Goal: Information Seeking & Learning: Learn about a topic

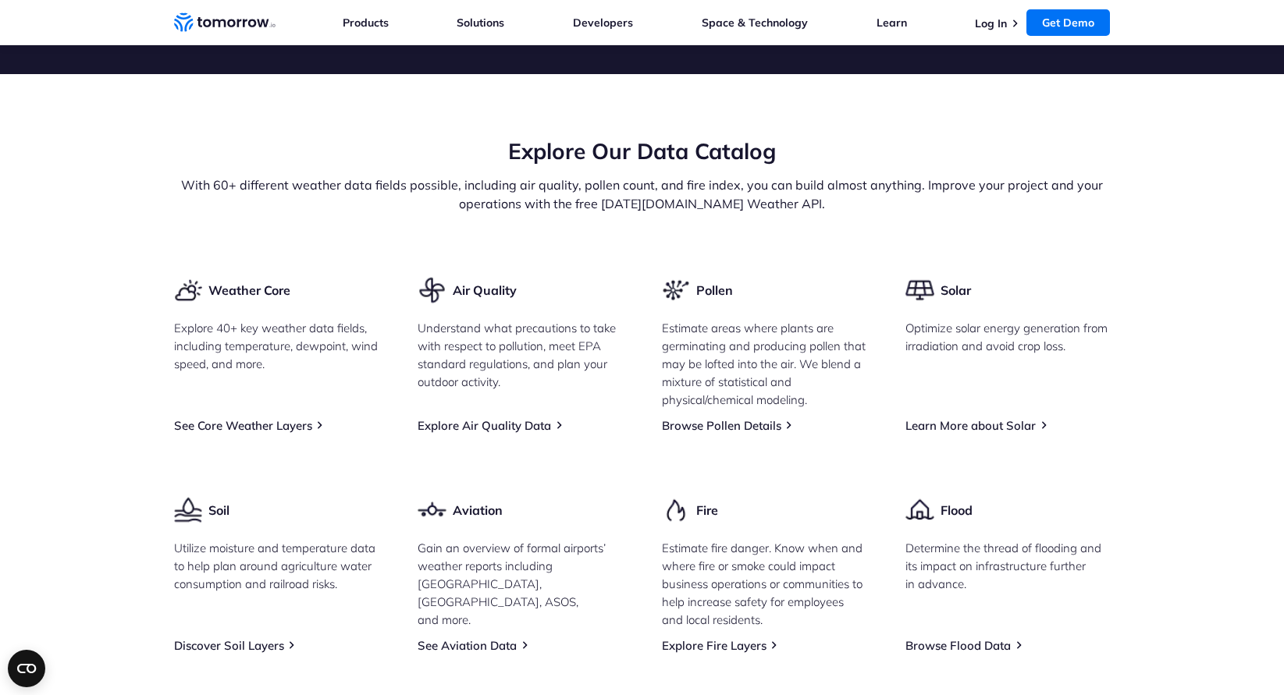
scroll to position [1783, 0]
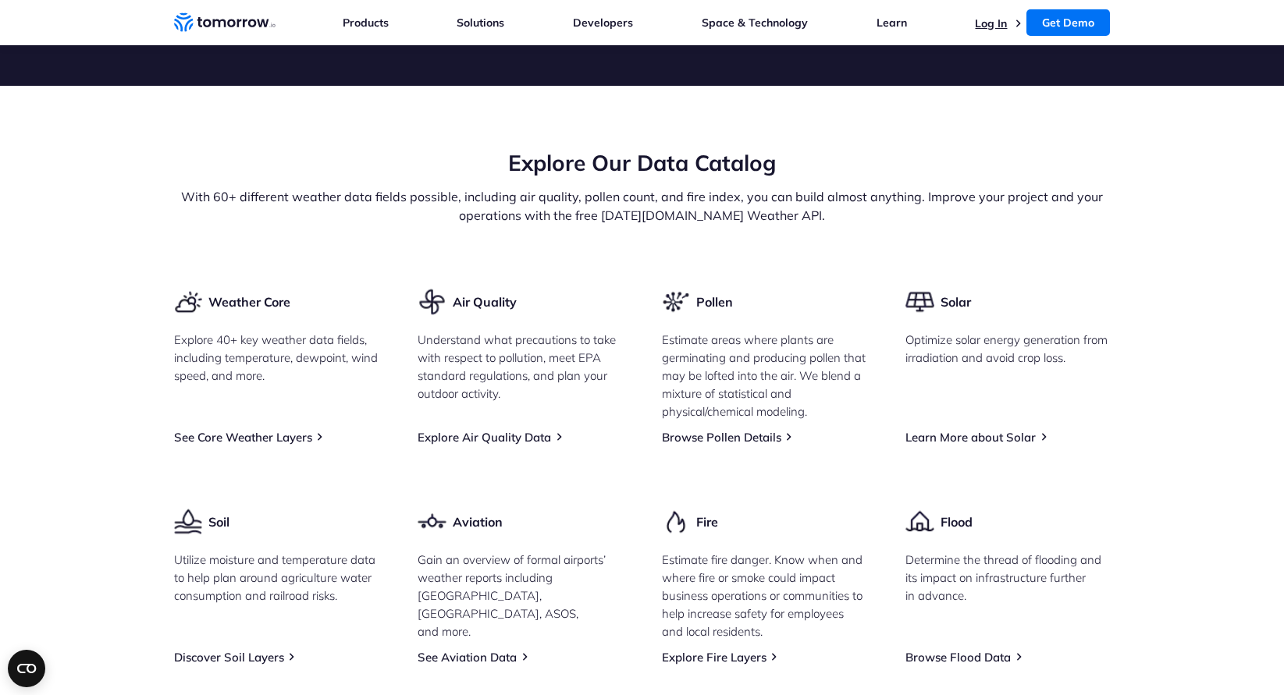
click at [999, 20] on link "Log In" at bounding box center [991, 23] width 32 height 14
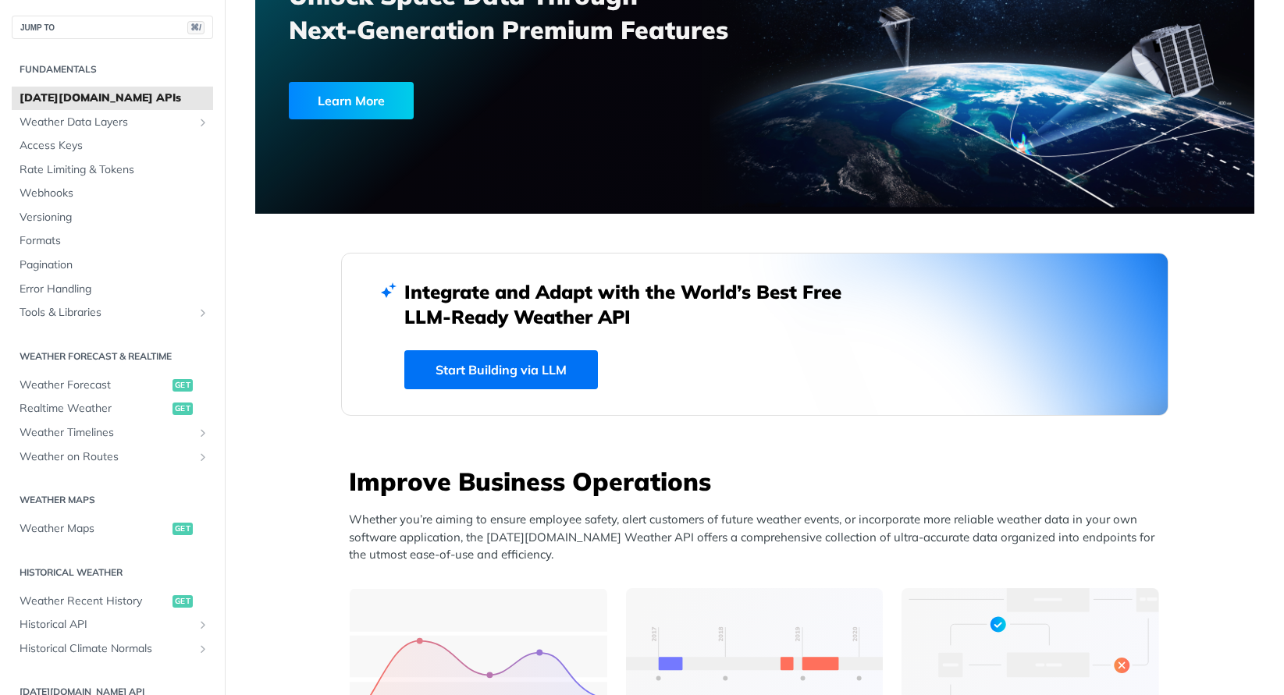
scroll to position [294, 0]
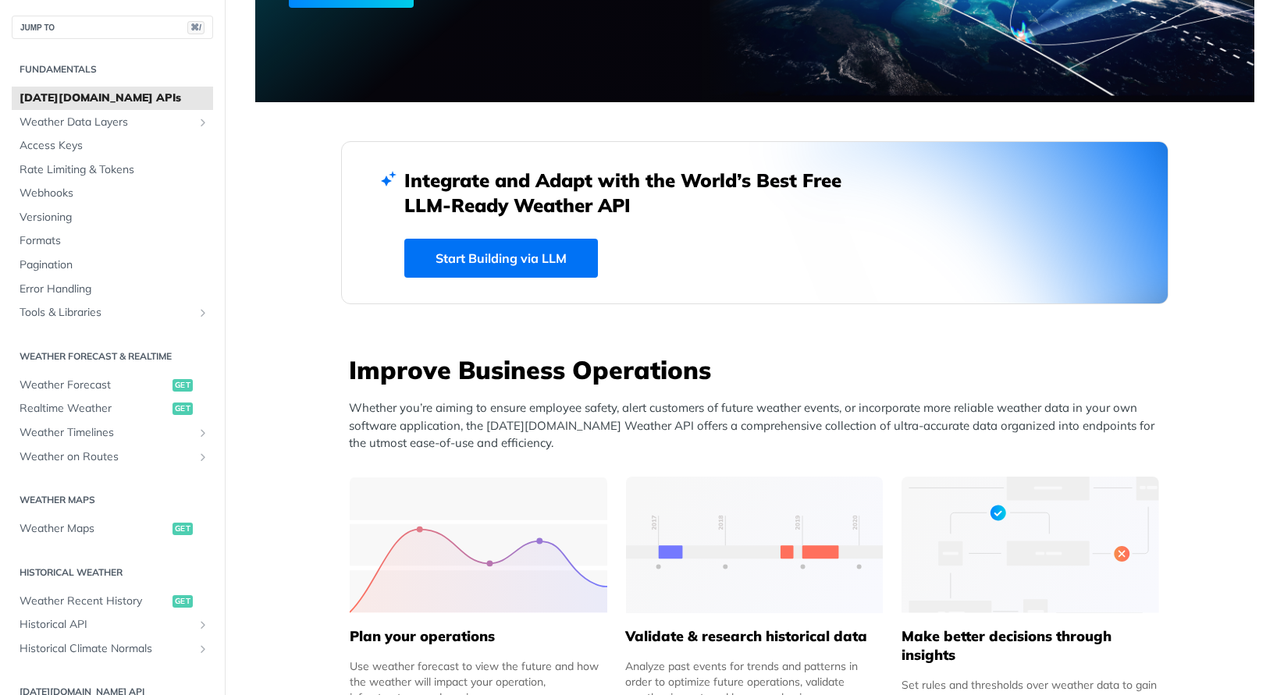
click at [430, 204] on h2 "Integrate and Adapt with the World’s Best Free LLM-Ready Weather API" at bounding box center [634, 193] width 460 height 50
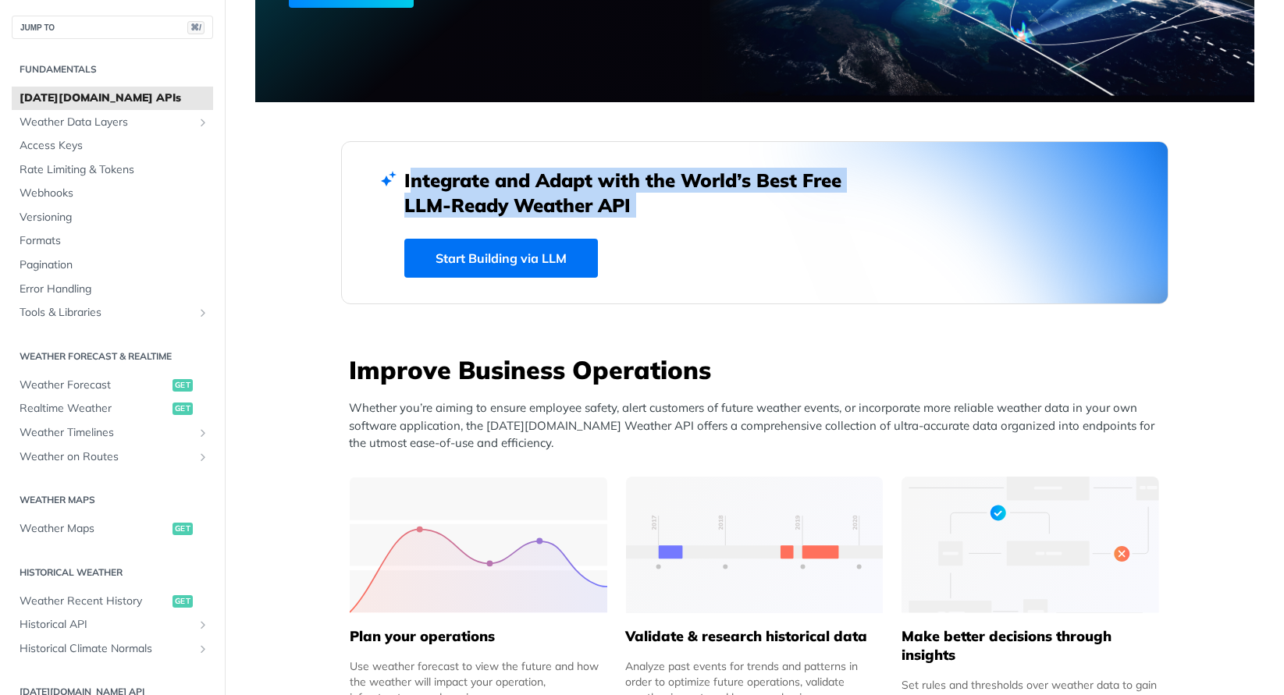
click at [430, 204] on h2 "Integrate and Adapt with the World’s Best Free LLM-Ready Weather API" at bounding box center [634, 193] width 460 height 50
click at [480, 203] on h2 "Integrate and Adapt with the World’s Best Free LLM-Ready Weather API" at bounding box center [634, 193] width 460 height 50
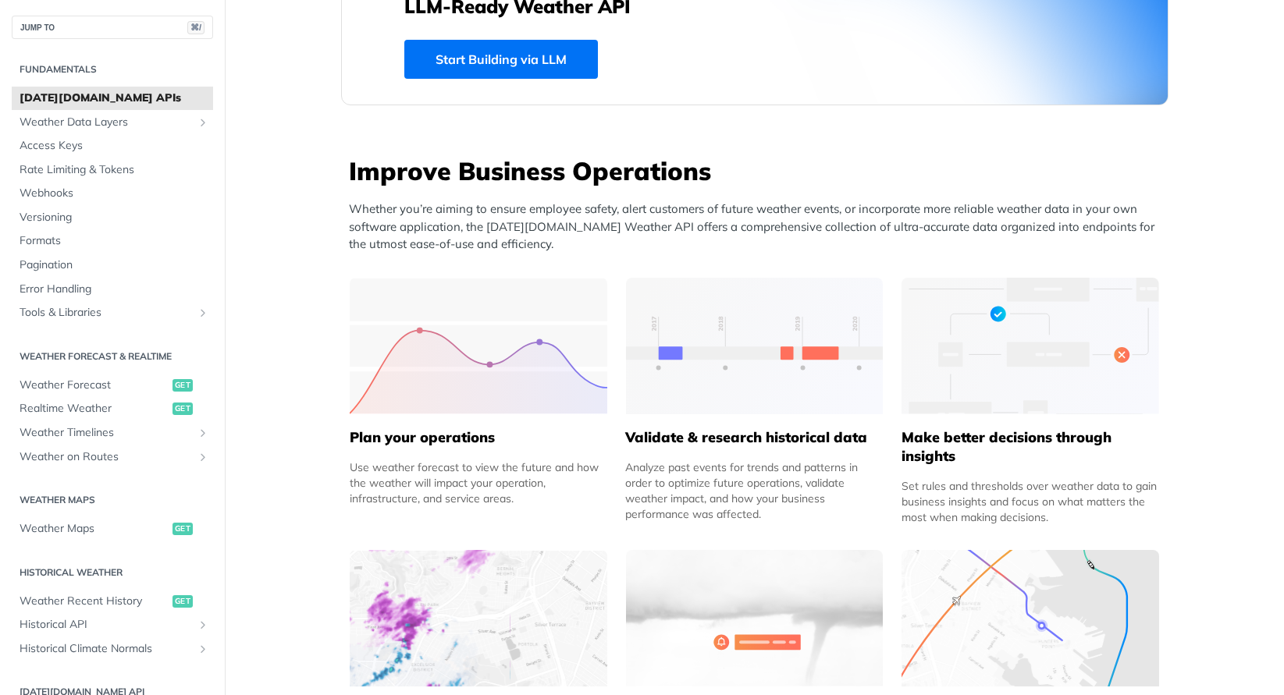
scroll to position [511, 0]
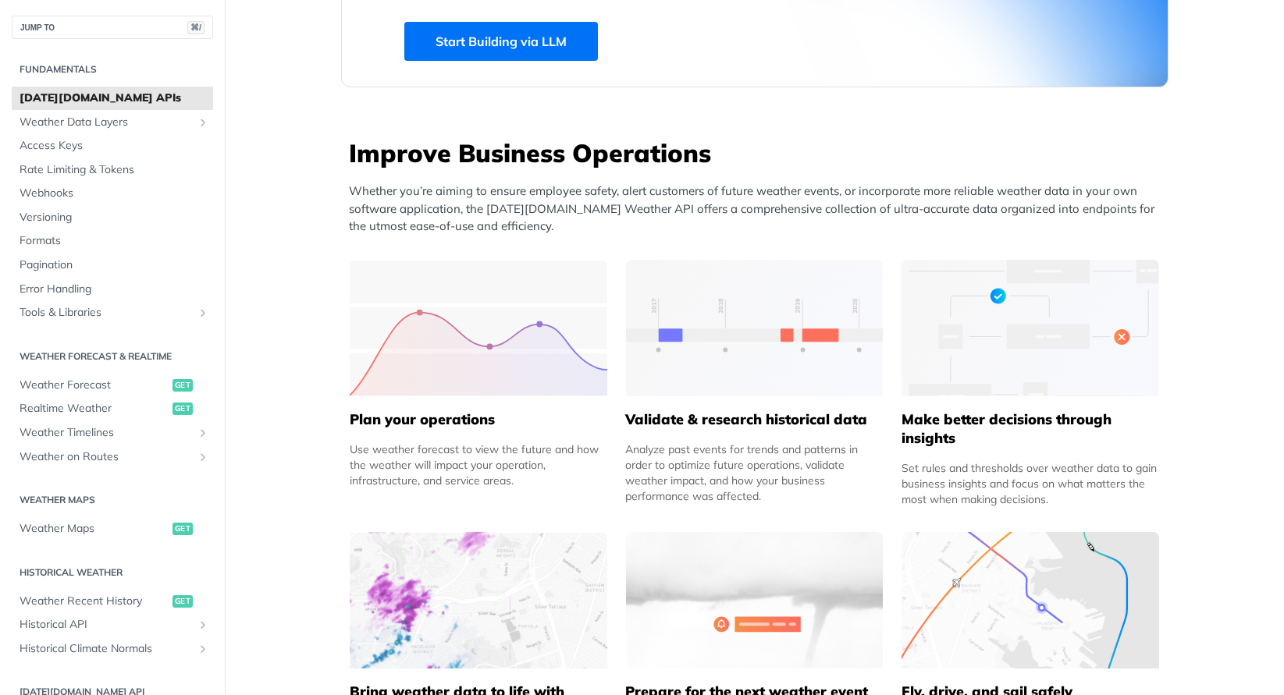
click at [480, 203] on p "Whether you’re aiming to ensure employee safety, alert customers of future weat…" at bounding box center [758, 209] width 819 height 53
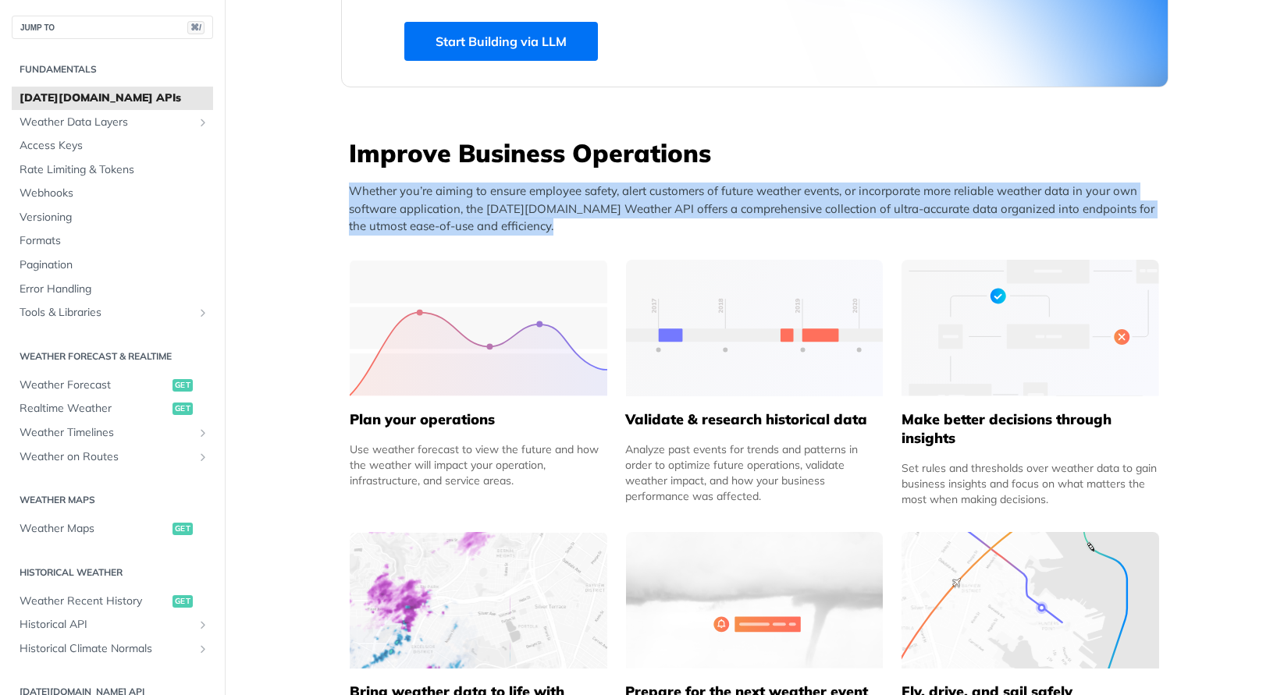
click at [515, 201] on p "Whether you’re aiming to ensure employee safety, alert customers of future weat…" at bounding box center [758, 209] width 819 height 53
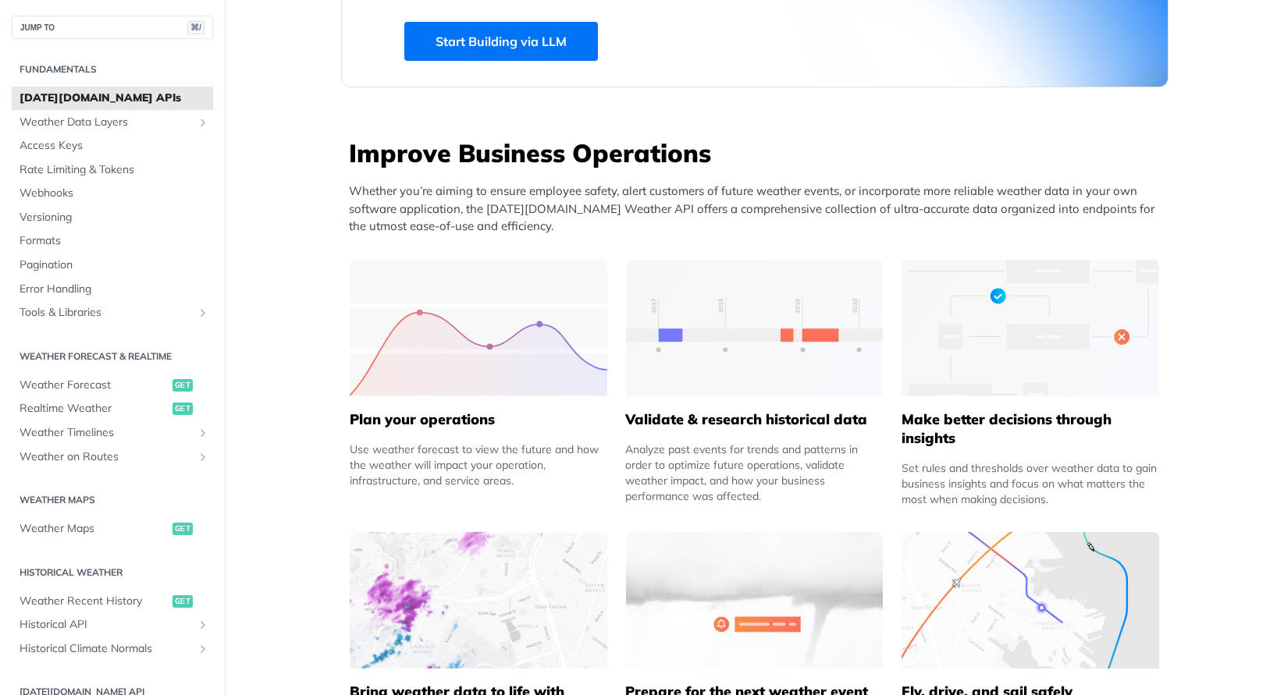
click at [515, 201] on p "Whether you’re aiming to ensure employee safety, alert customers of future weat…" at bounding box center [758, 209] width 819 height 53
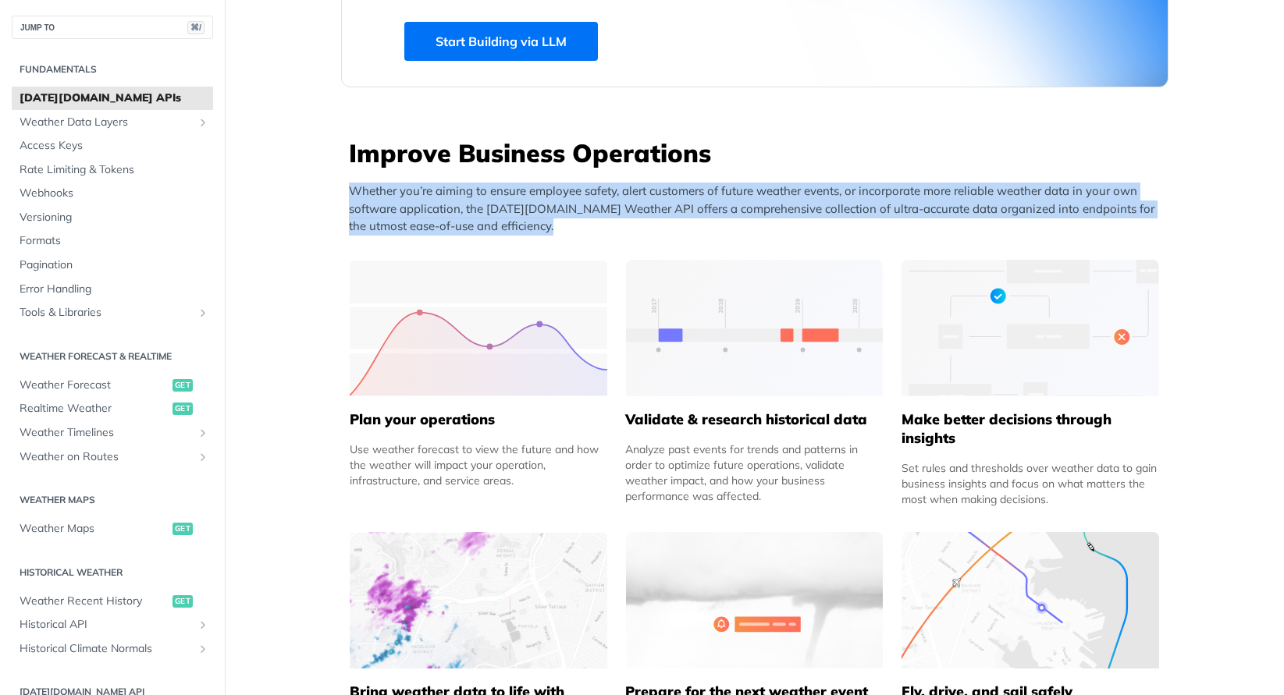
click at [572, 209] on p "Whether you’re aiming to ensure employee safety, alert customers of future weat…" at bounding box center [758, 209] width 819 height 53
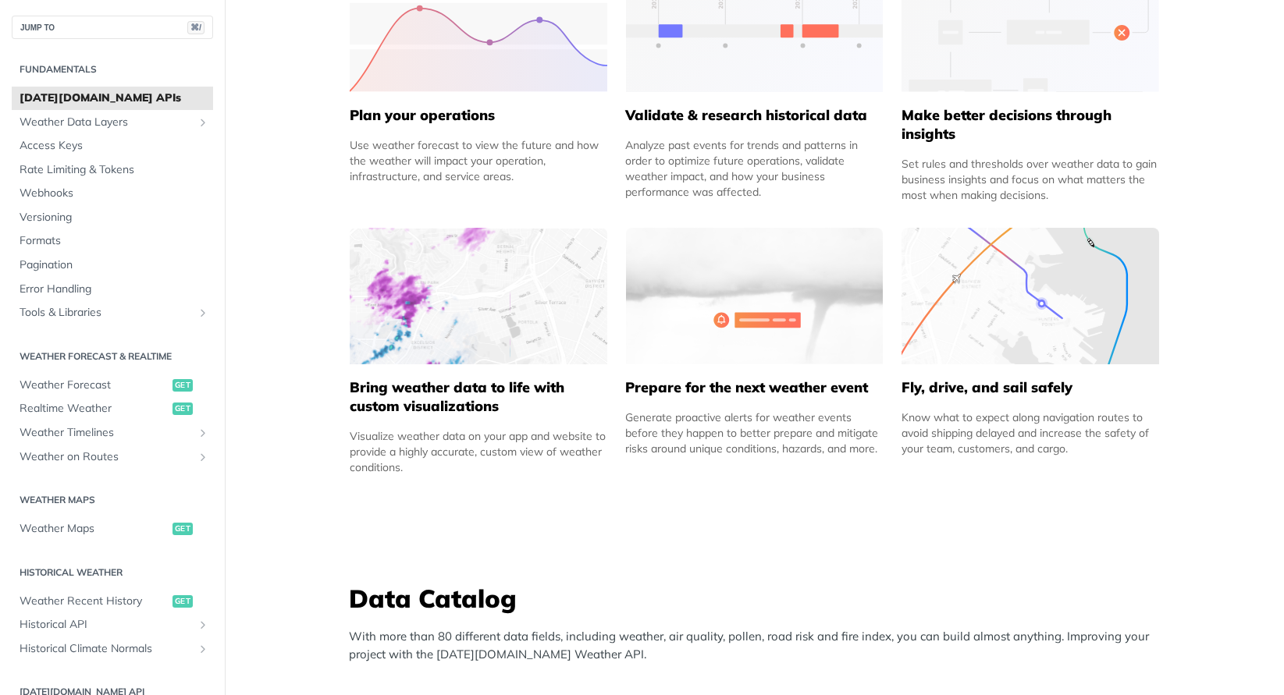
scroll to position [827, 0]
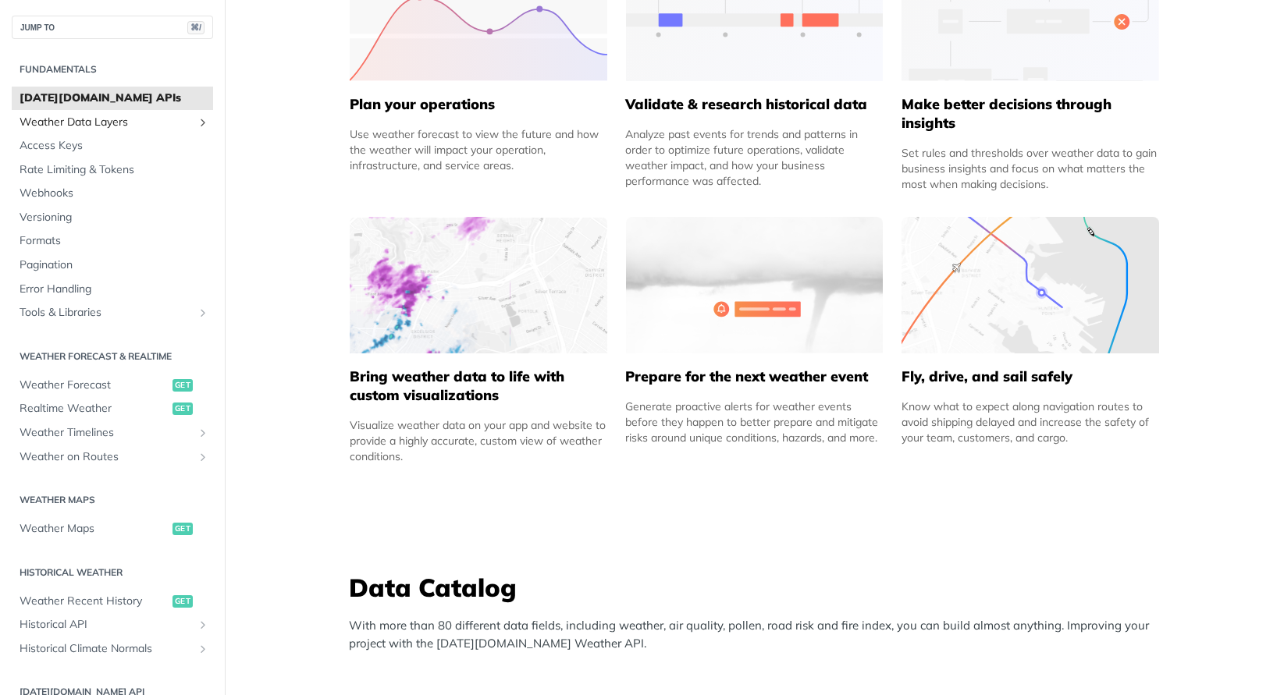
click at [85, 121] on span "Weather Data Layers" at bounding box center [106, 123] width 173 height 16
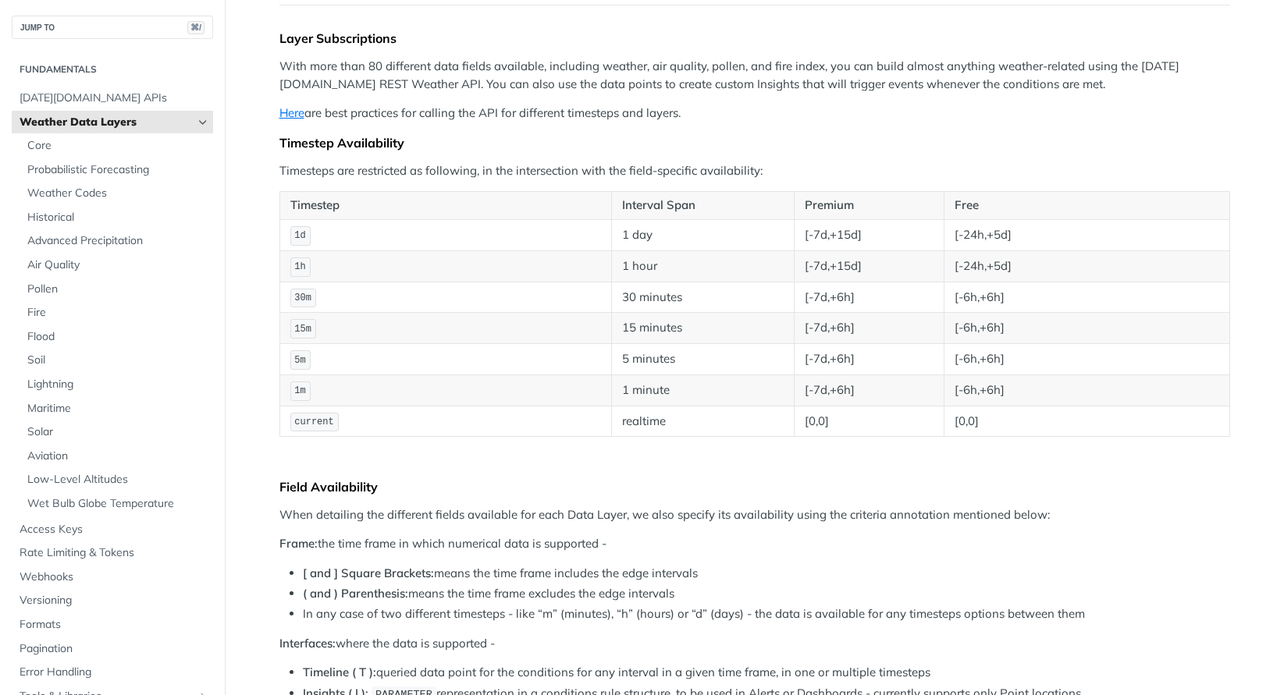
scroll to position [157, 0]
click at [303, 233] on span "1d" at bounding box center [299, 234] width 11 height 11
click at [372, 244] on td "1d" at bounding box center [445, 233] width 332 height 31
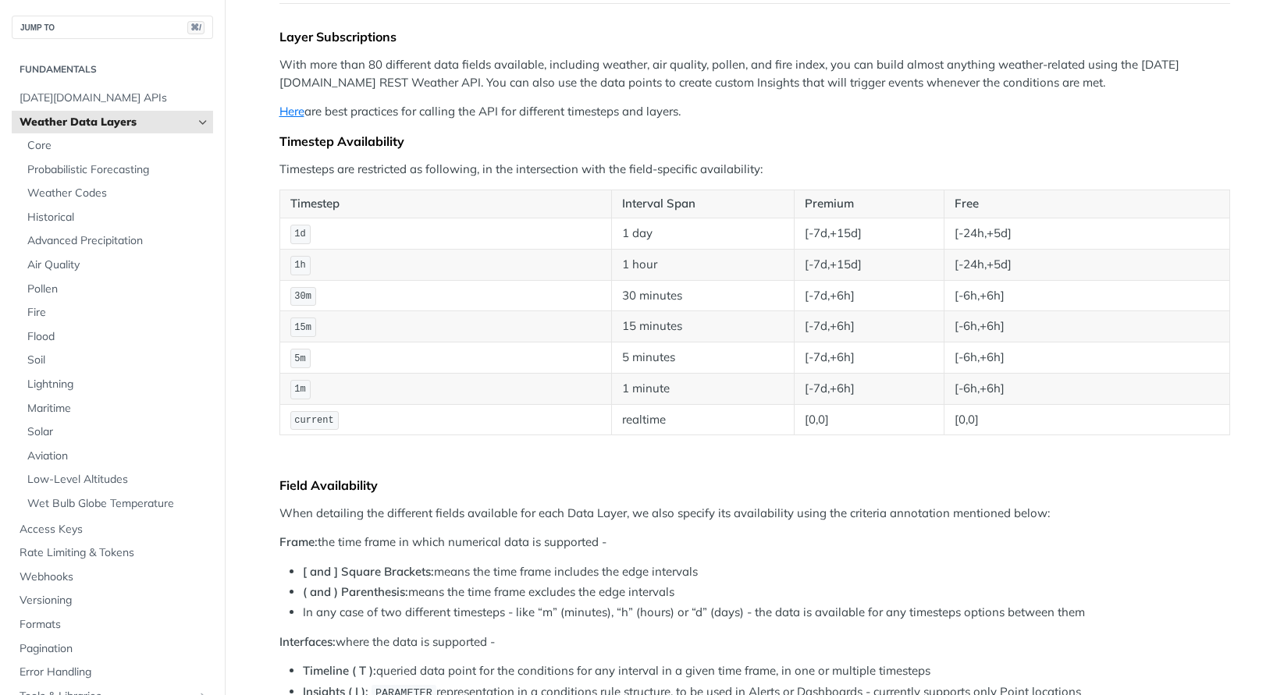
click at [304, 257] on code "1h" at bounding box center [300, 266] width 20 height 20
click at [331, 266] on td "1h" at bounding box center [445, 264] width 332 height 31
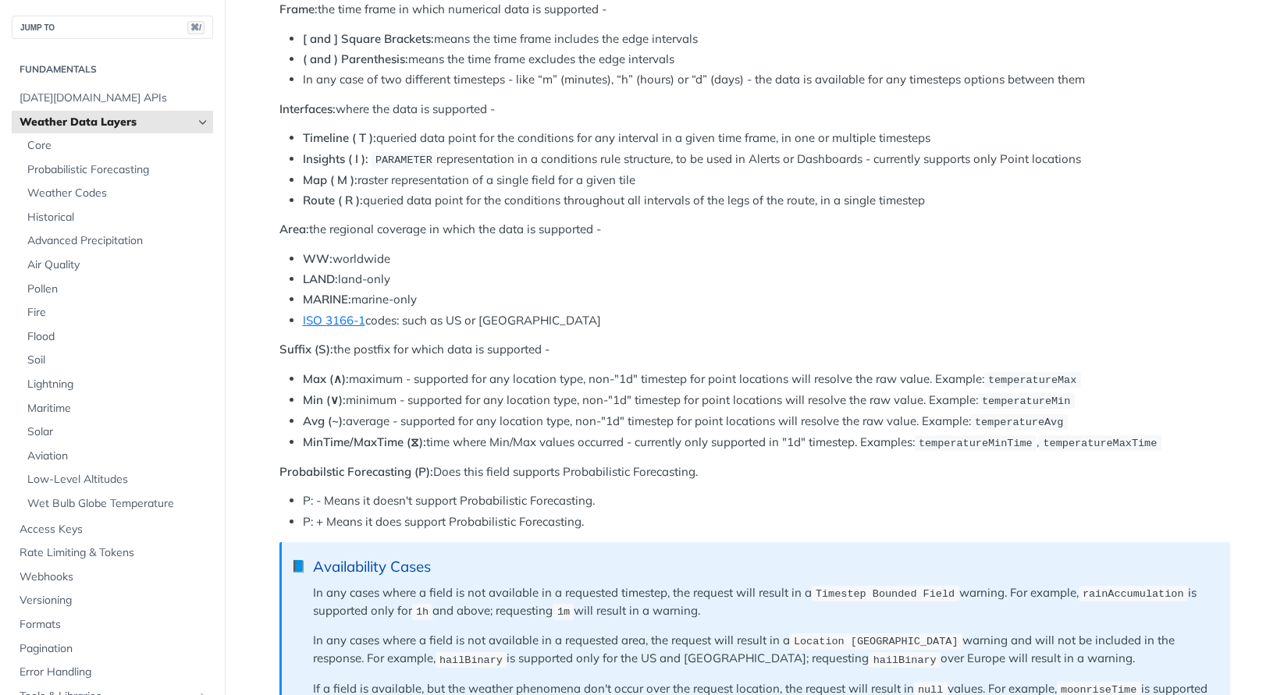
scroll to position [706, 0]
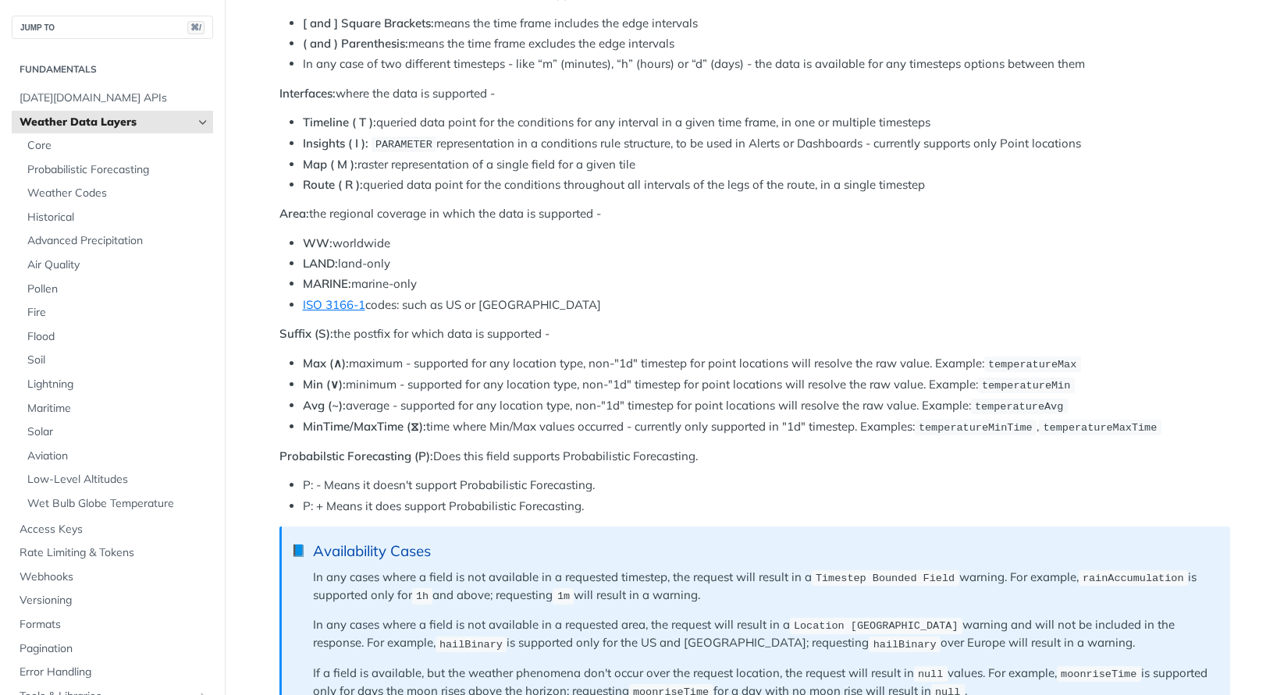
click at [327, 344] on div "Layer Subscriptions With more than 80 different data fields available, includin…" at bounding box center [754, 494] width 951 height 2029
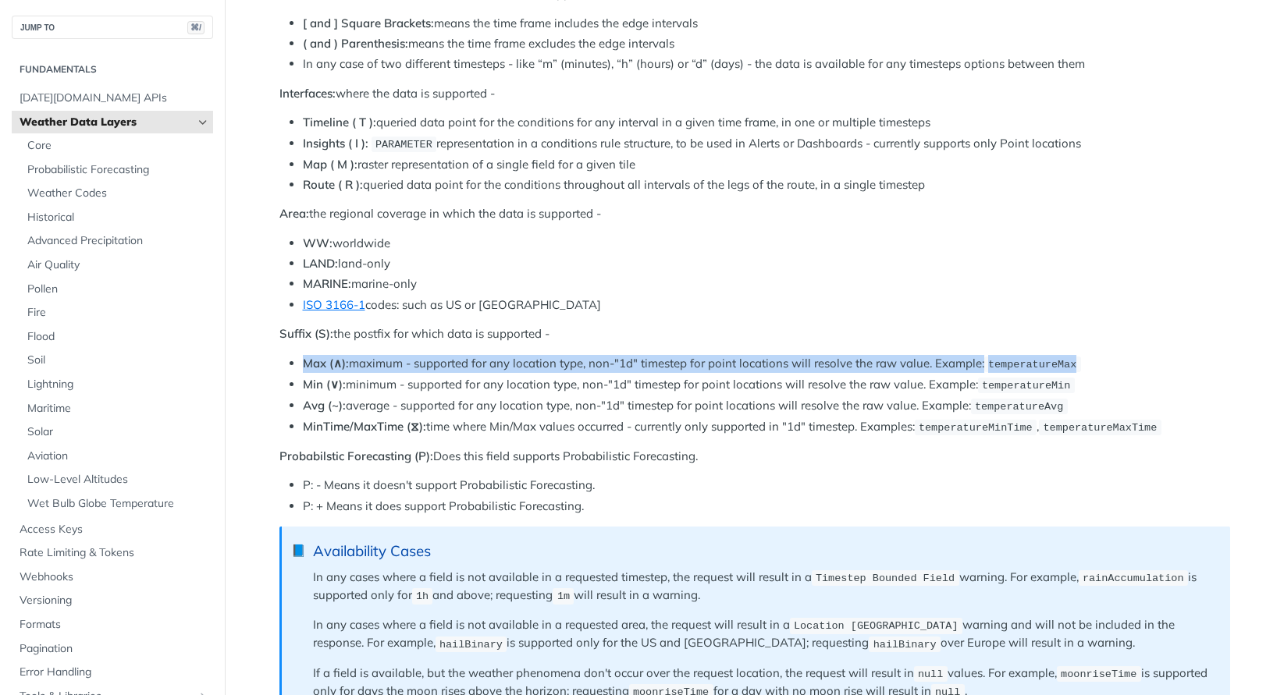
click at [361, 366] on li "Max (∧): maximum - supported for any location type, non-"1d" timestep for point…" at bounding box center [766, 364] width 927 height 18
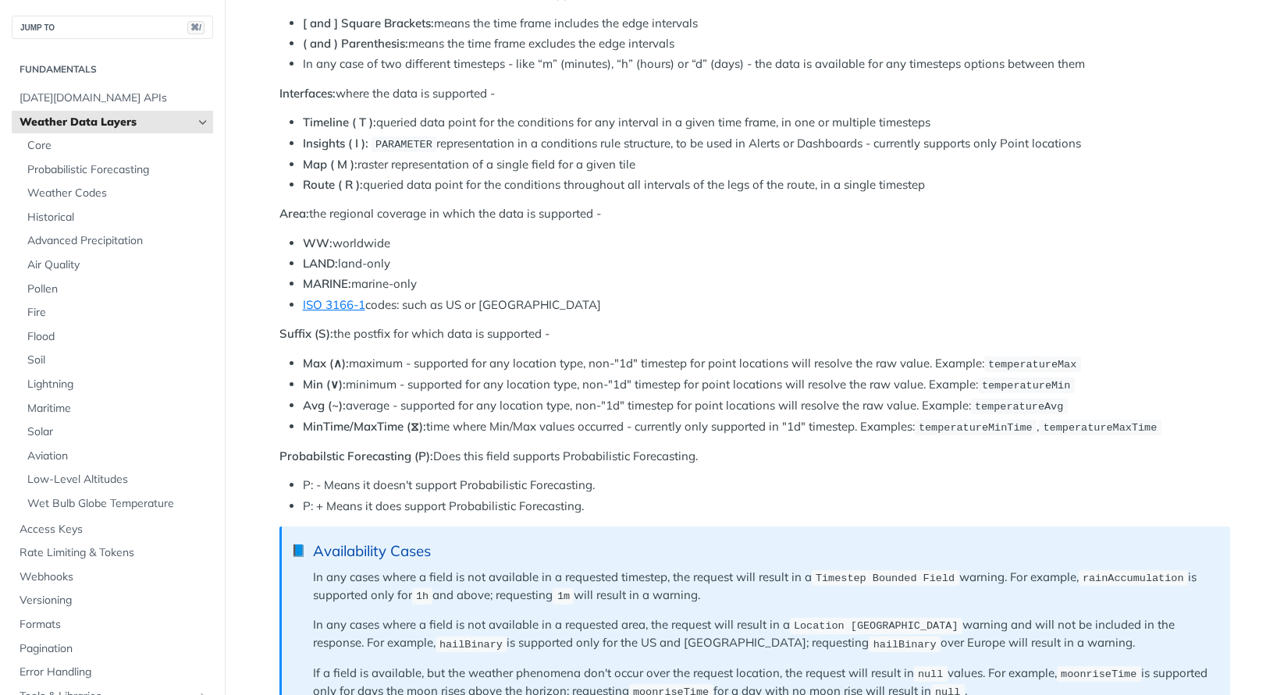
click at [361, 366] on li "Max (∧): maximum - supported for any location type, non-"1d" timestep for point…" at bounding box center [766, 364] width 927 height 18
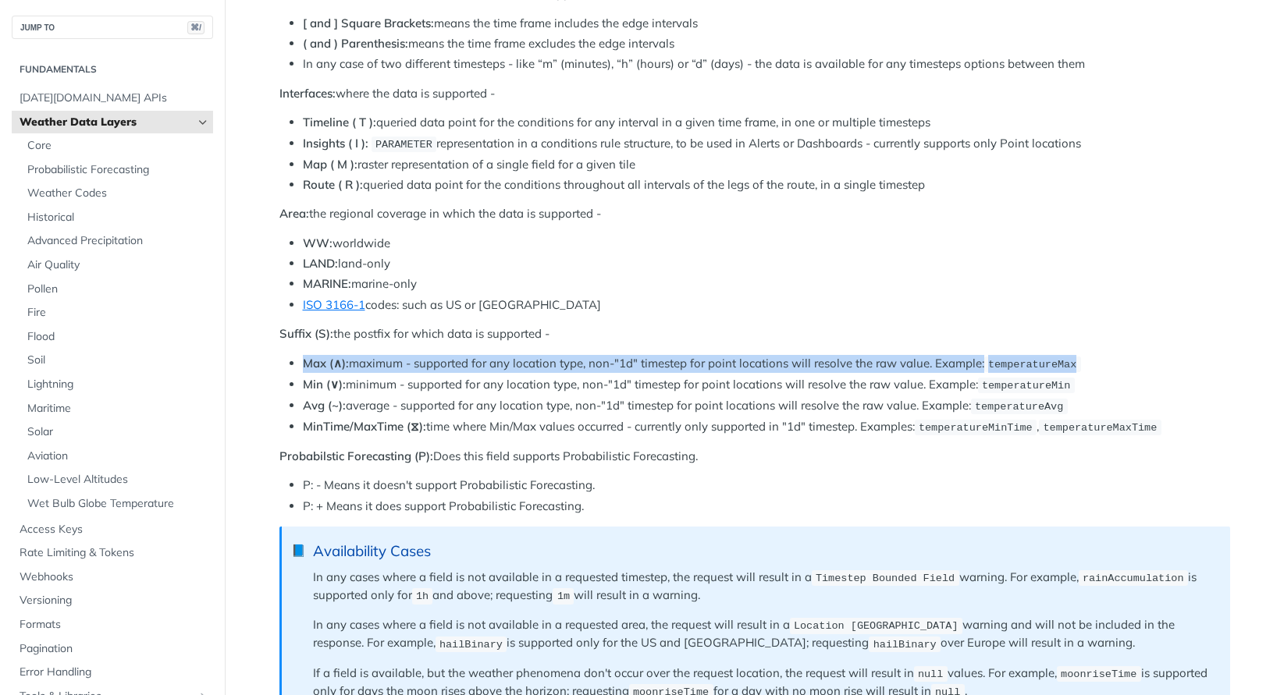
click at [402, 390] on li "Min (∨): minimum - supported for any location type, non-"1d" timestep for point…" at bounding box center [766, 385] width 927 height 18
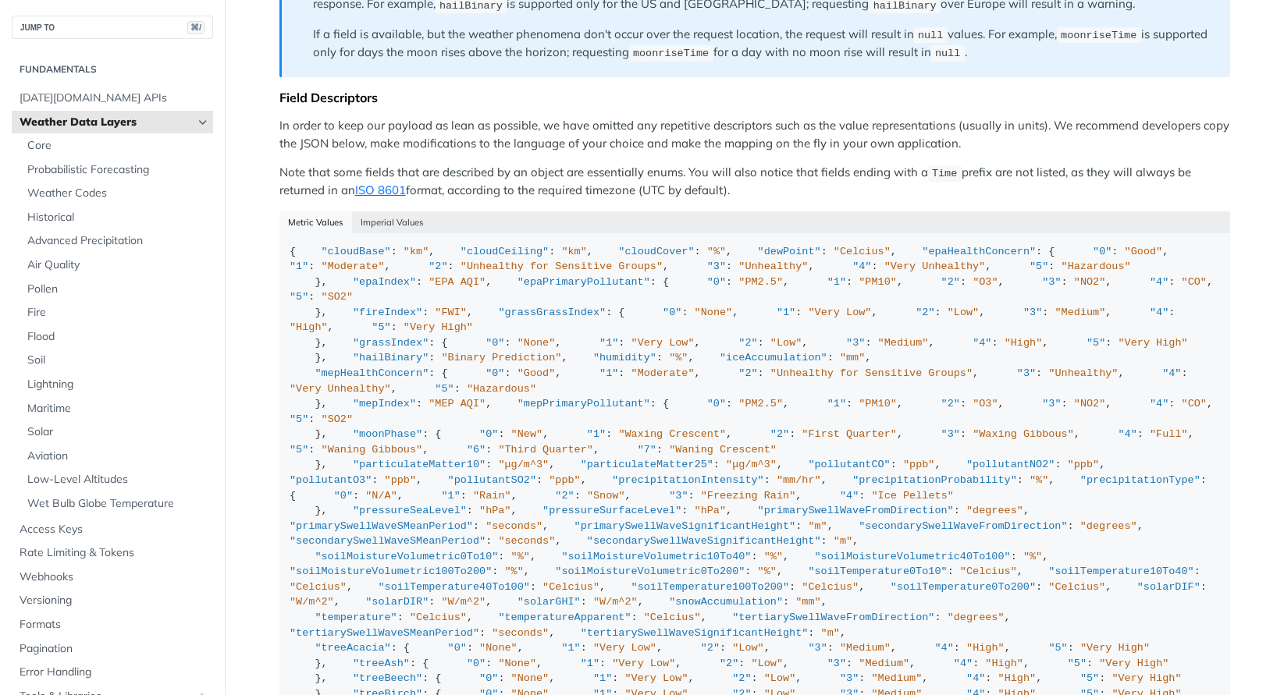
scroll to position [1349, 0]
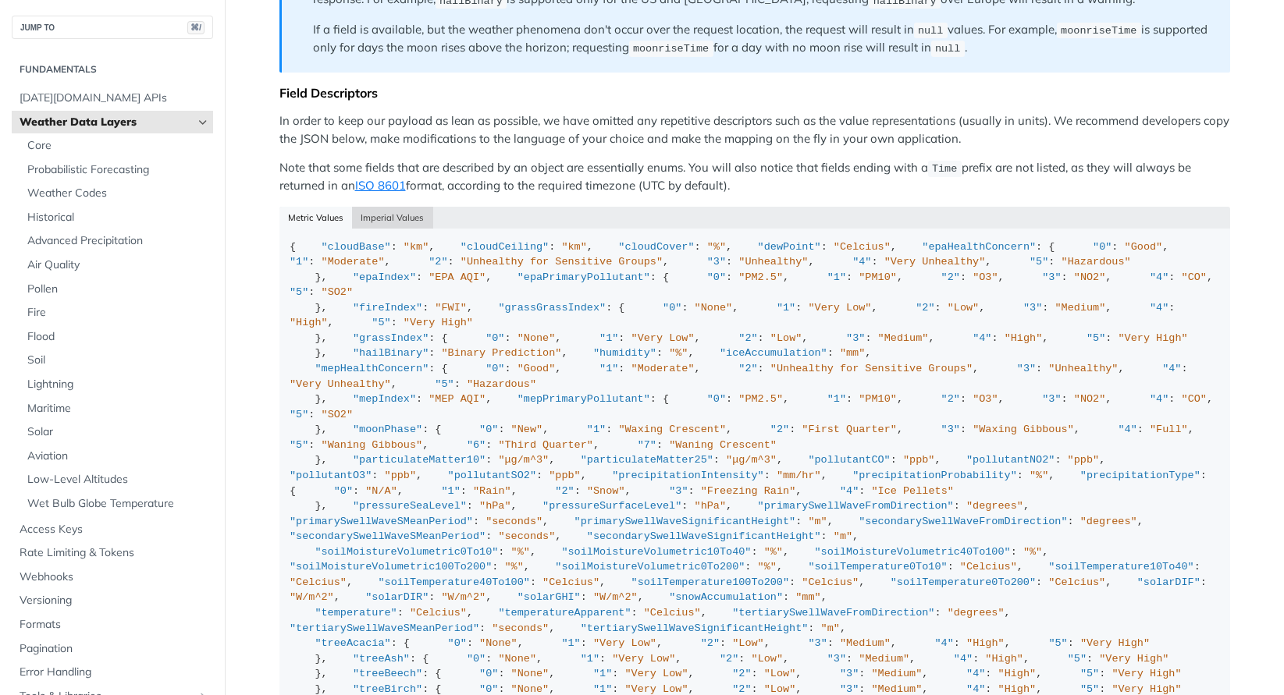
click at [371, 210] on button "Imperial Values" at bounding box center [392, 218] width 81 height 22
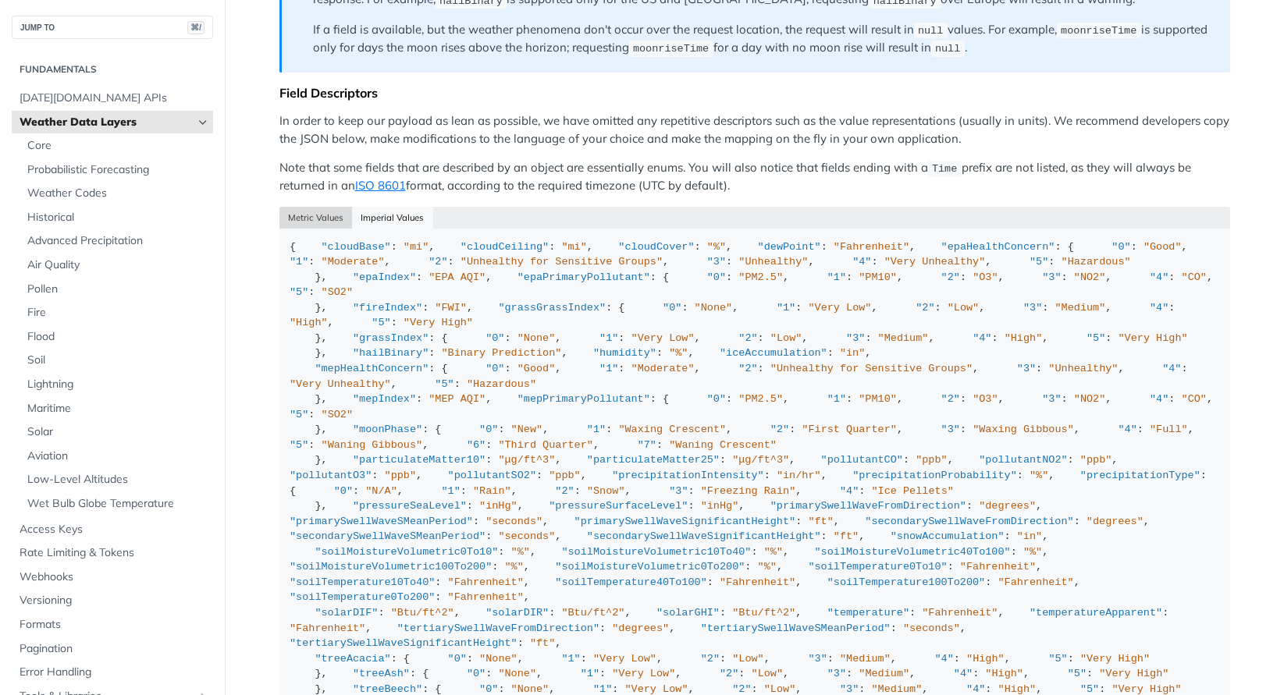
click at [314, 207] on button "Metric Values" at bounding box center [315, 218] width 73 height 22
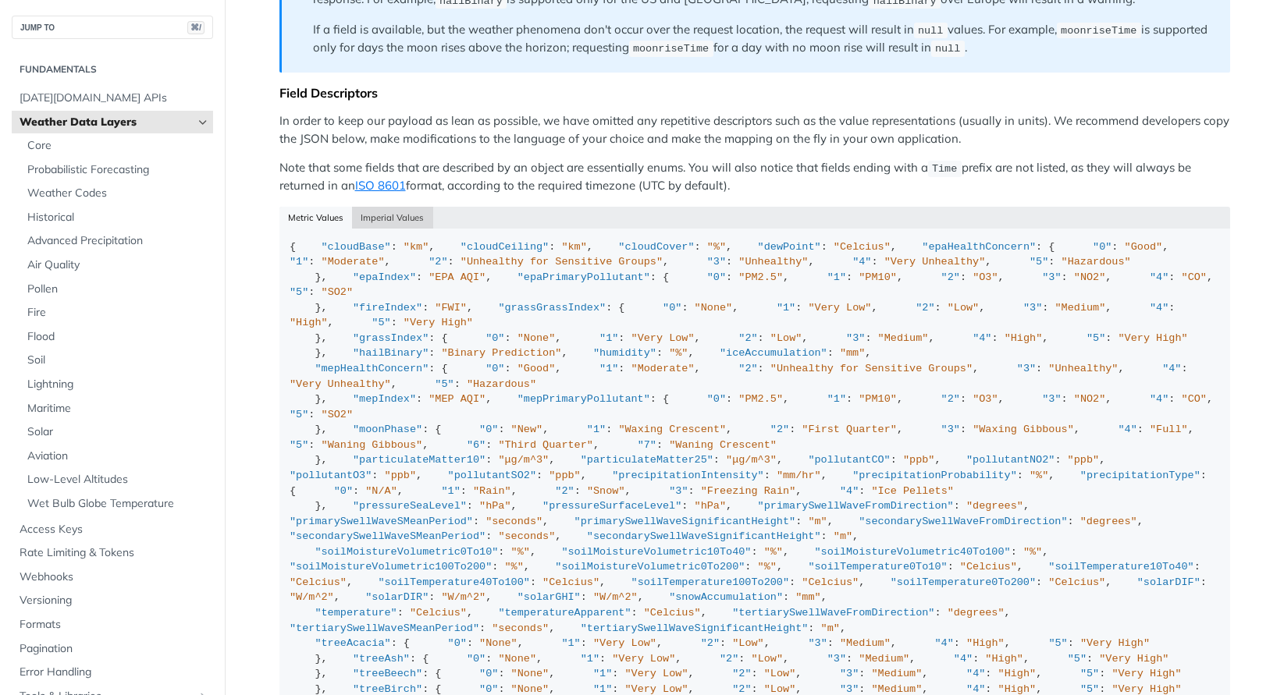
click at [374, 213] on button "Imperial Values" at bounding box center [392, 218] width 81 height 22
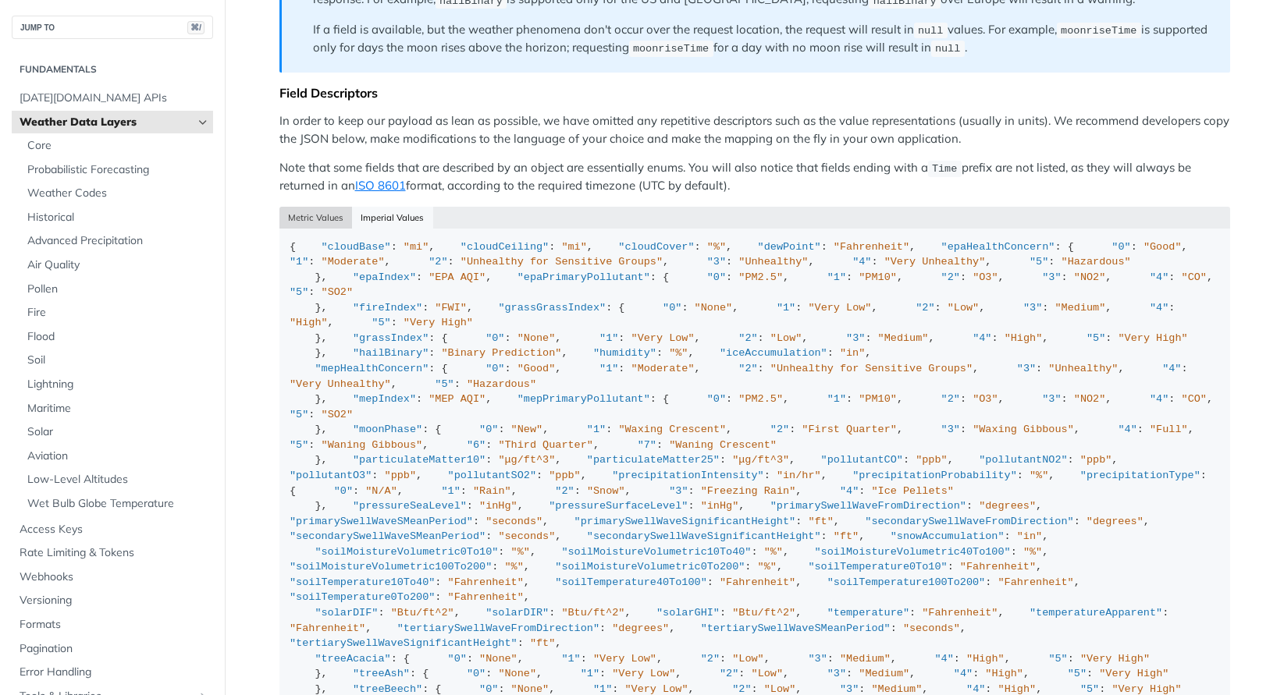
click at [321, 207] on button "Metric Values" at bounding box center [315, 218] width 73 height 22
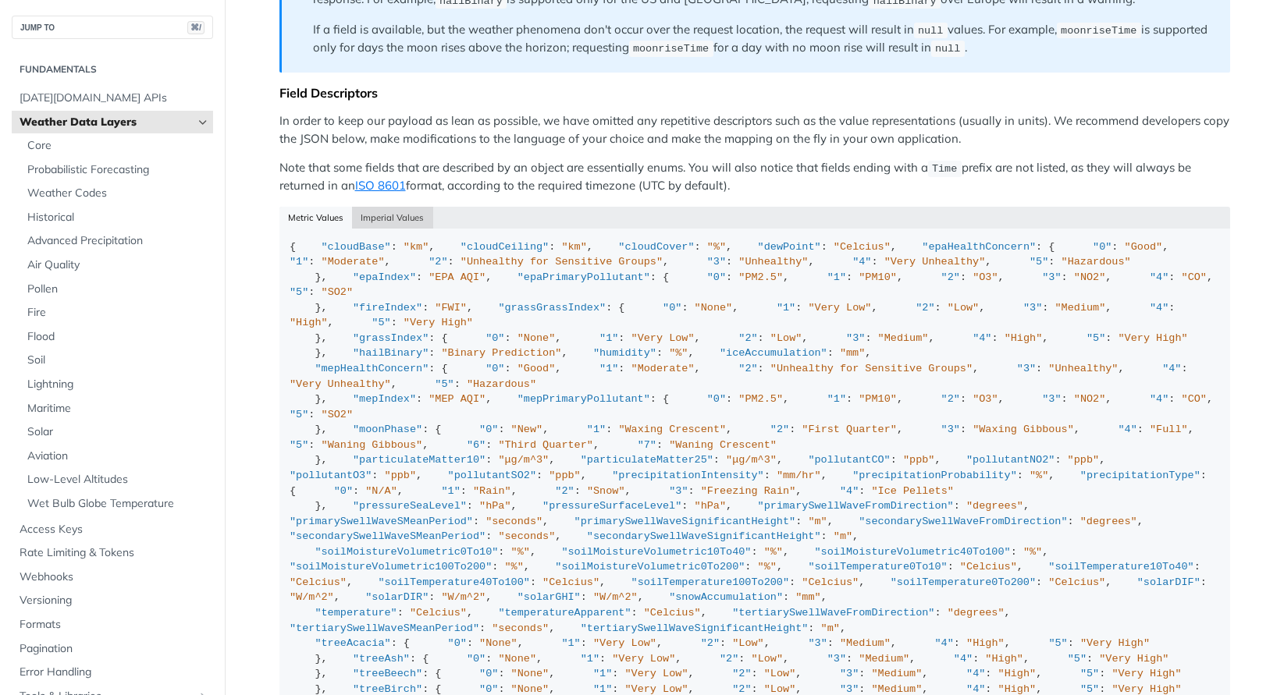
click at [400, 207] on button "Imperial Values" at bounding box center [392, 218] width 81 height 22
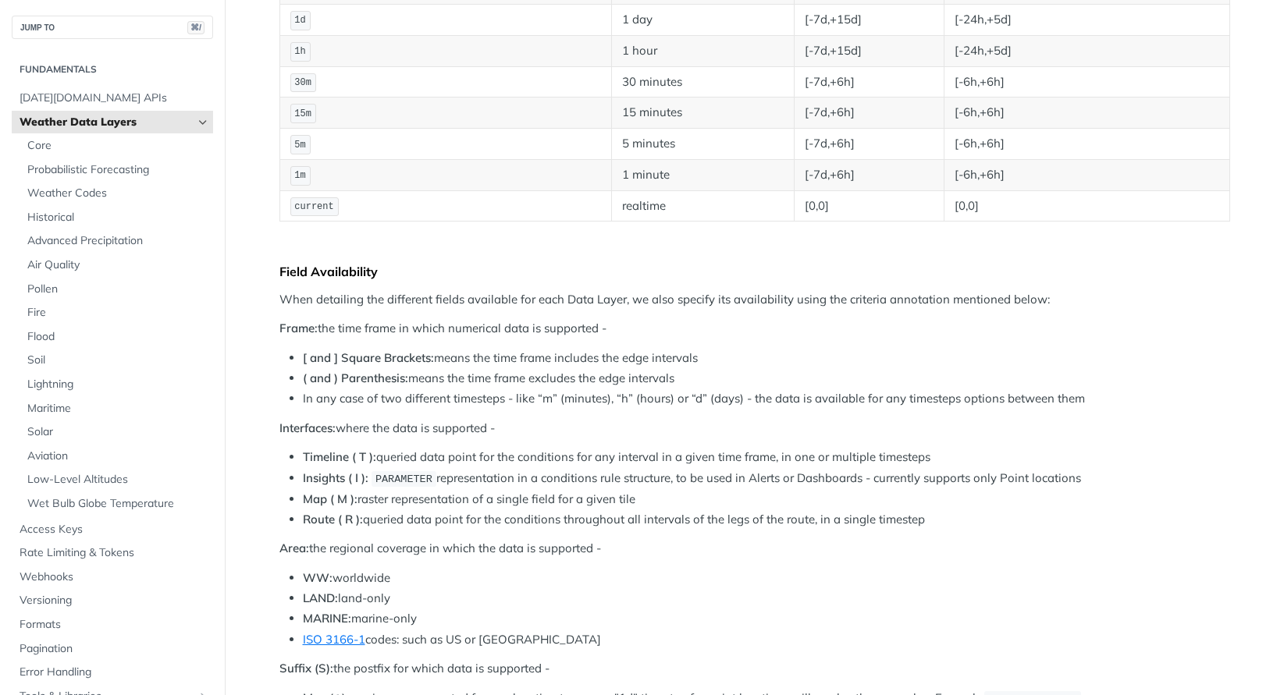
scroll to position [0, 0]
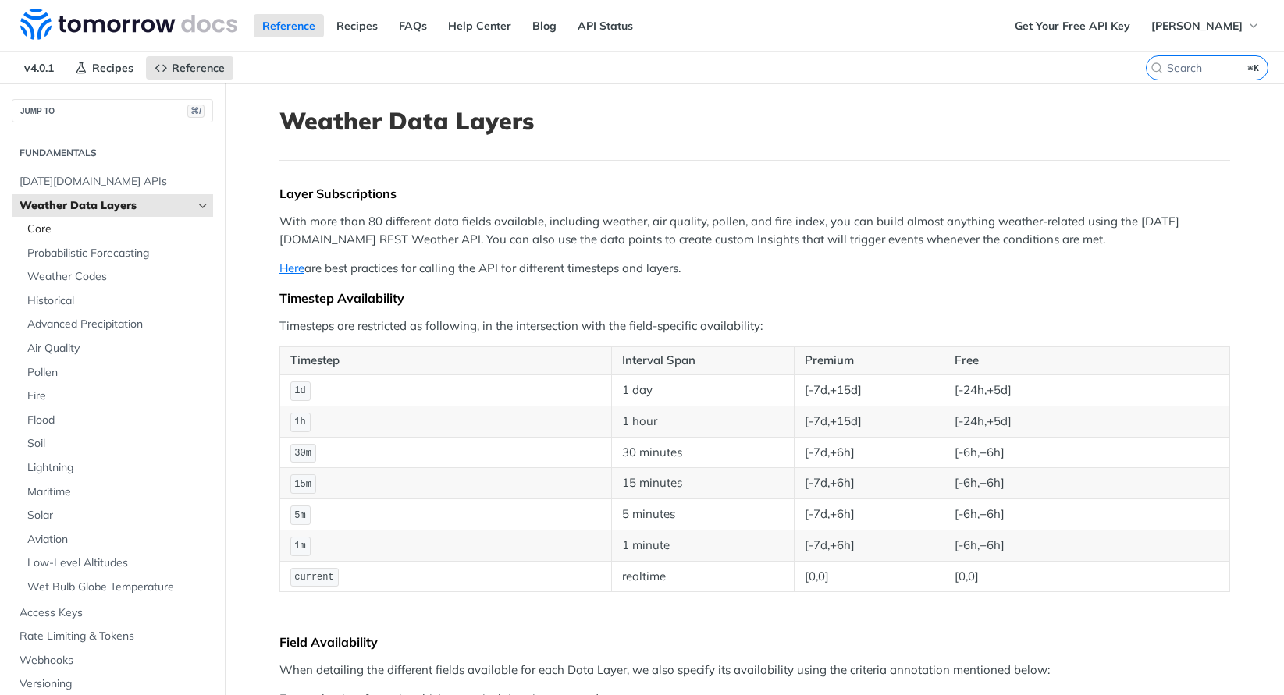
click at [48, 236] on span "Core" at bounding box center [118, 230] width 182 height 16
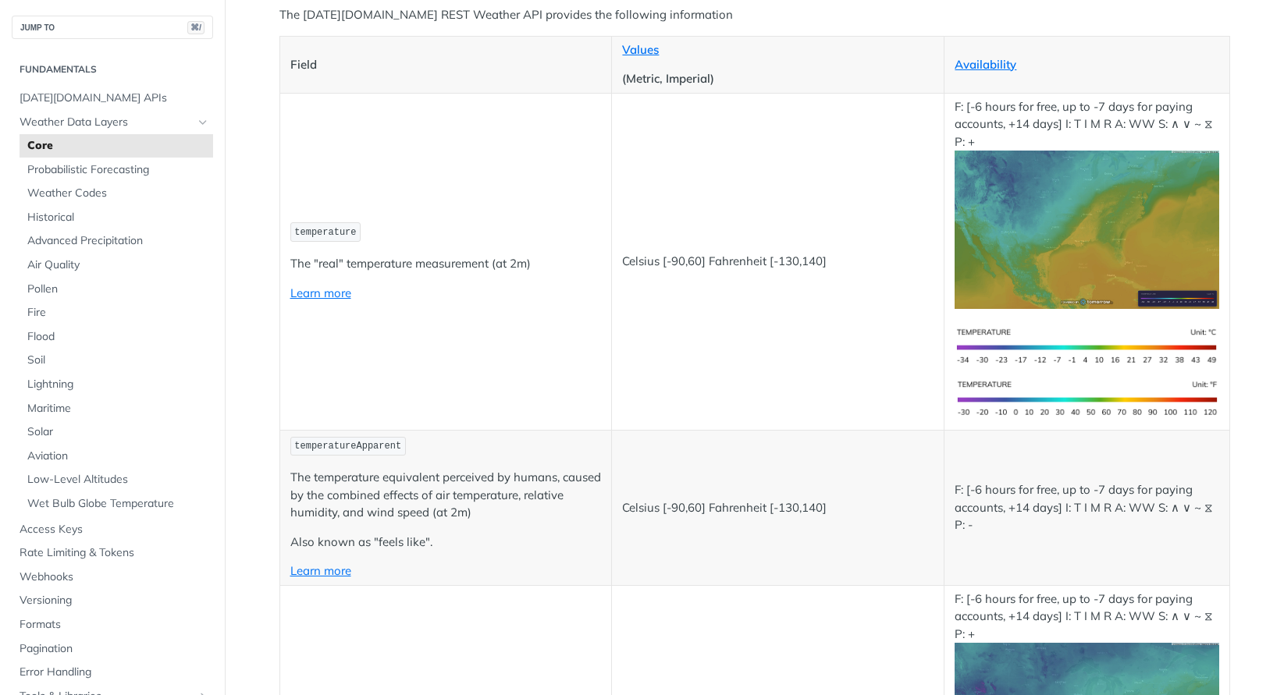
scroll to position [228, 0]
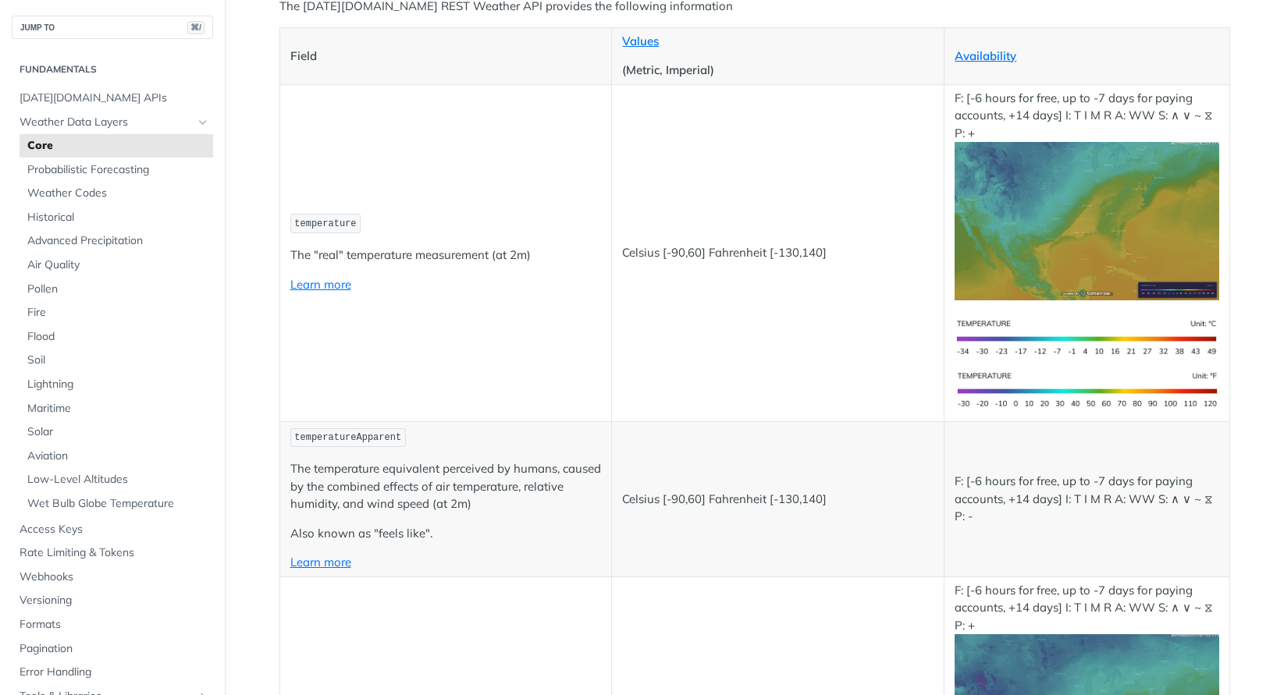
click at [1016, 112] on p "F: [-6 hours for free, up to -7 days for paying accounts, +14 days] I: T I M R …" at bounding box center [1087, 195] width 264 height 211
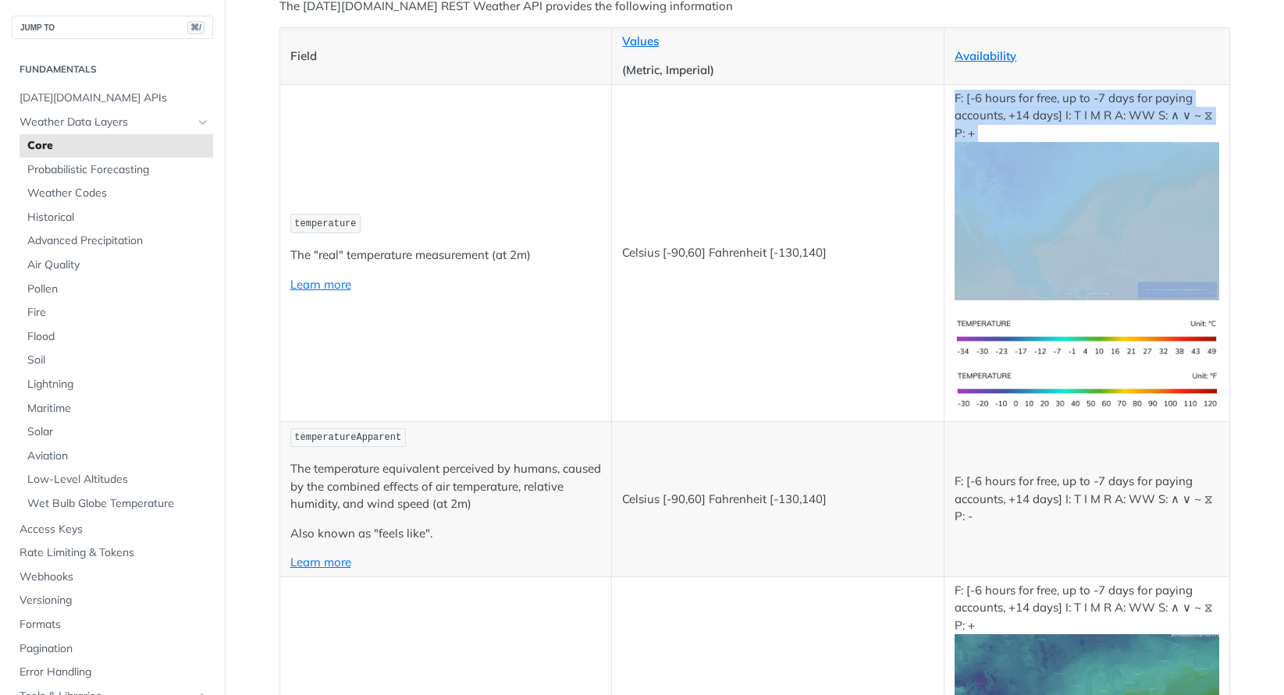
click at [1016, 112] on p "F: [-6 hours for free, up to -7 days for paying accounts, +14 days] I: T I M R …" at bounding box center [1087, 195] width 264 height 211
click at [1040, 112] on p "F: [-6 hours for free, up to -7 days for paying accounts, +14 days] I: T I M R …" at bounding box center [1087, 195] width 264 height 211
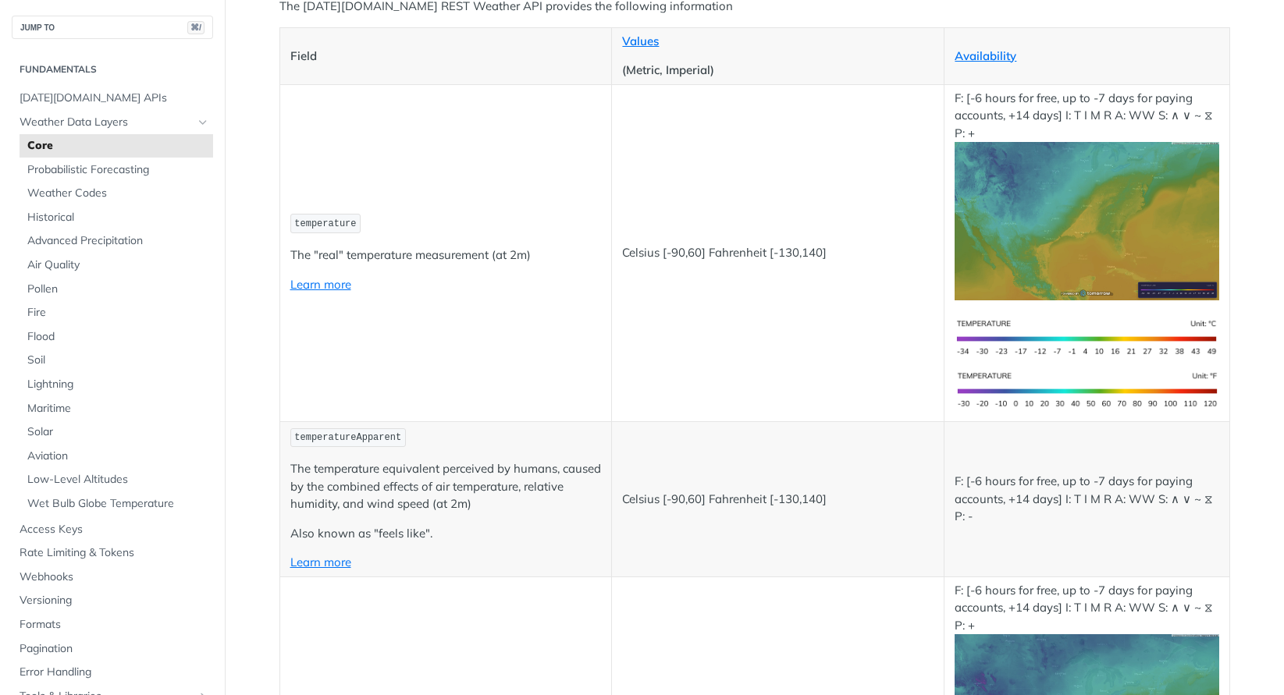
click at [1040, 112] on p "F: [-6 hours for free, up to -7 days for paying accounts, +14 days] I: T I M R …" at bounding box center [1087, 195] width 264 height 211
click at [1065, 112] on p "F: [-6 hours for free, up to -7 days for paying accounts, +14 days] I: T I M R …" at bounding box center [1087, 195] width 264 height 211
click at [1099, 106] on p "F: [-6 hours for free, up to -7 days for paying accounts, +14 days] I: T I M R …" at bounding box center [1087, 195] width 264 height 211
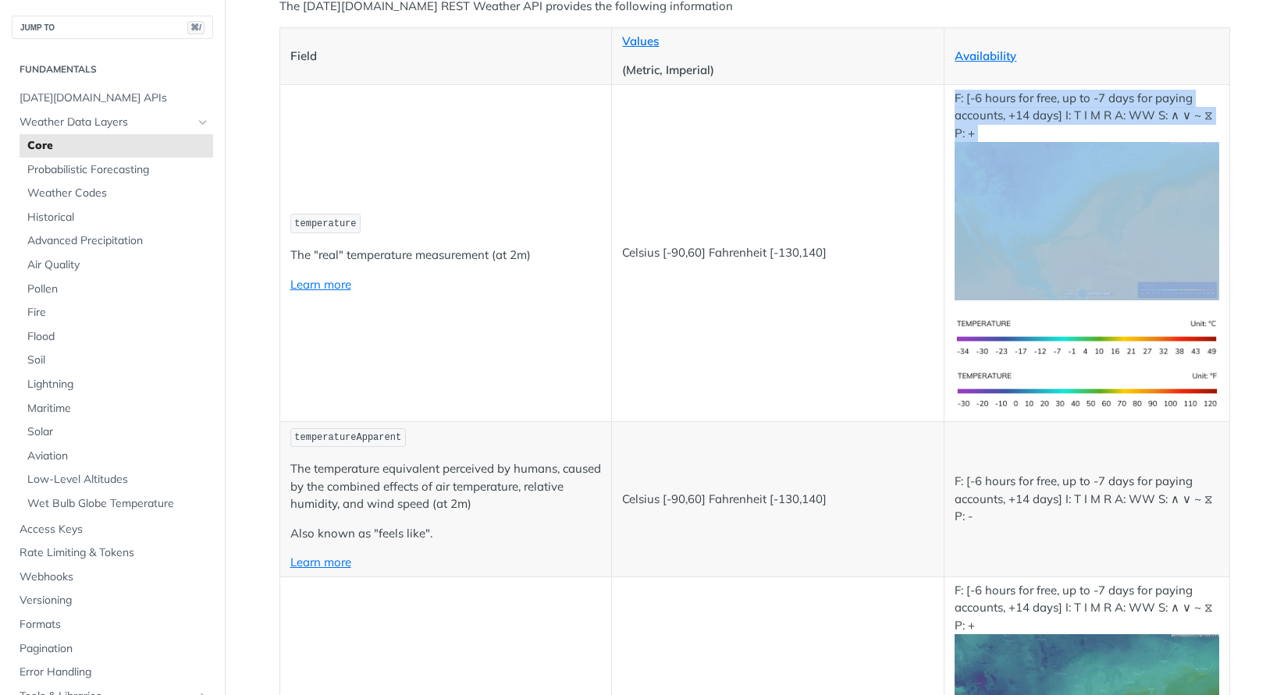
click at [1127, 106] on p "F: [-6 hours for free, up to -7 days for paying accounts, +14 days] I: T I M R …" at bounding box center [1087, 195] width 264 height 211
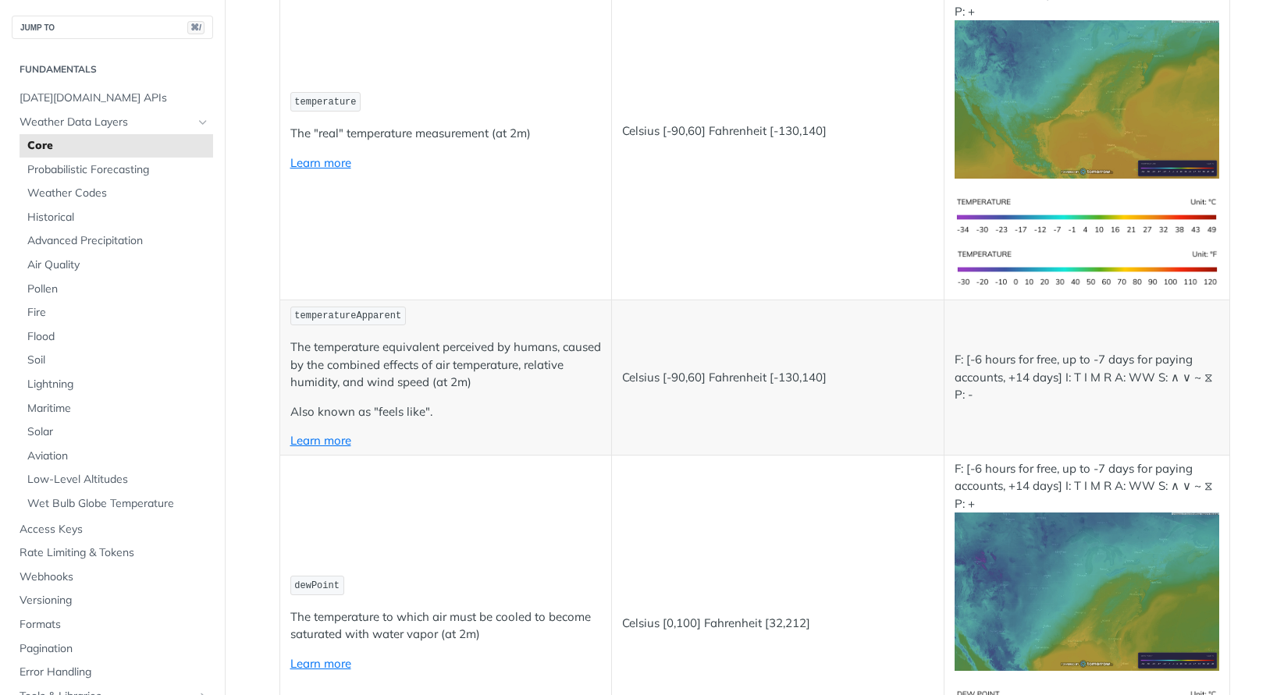
scroll to position [354, 0]
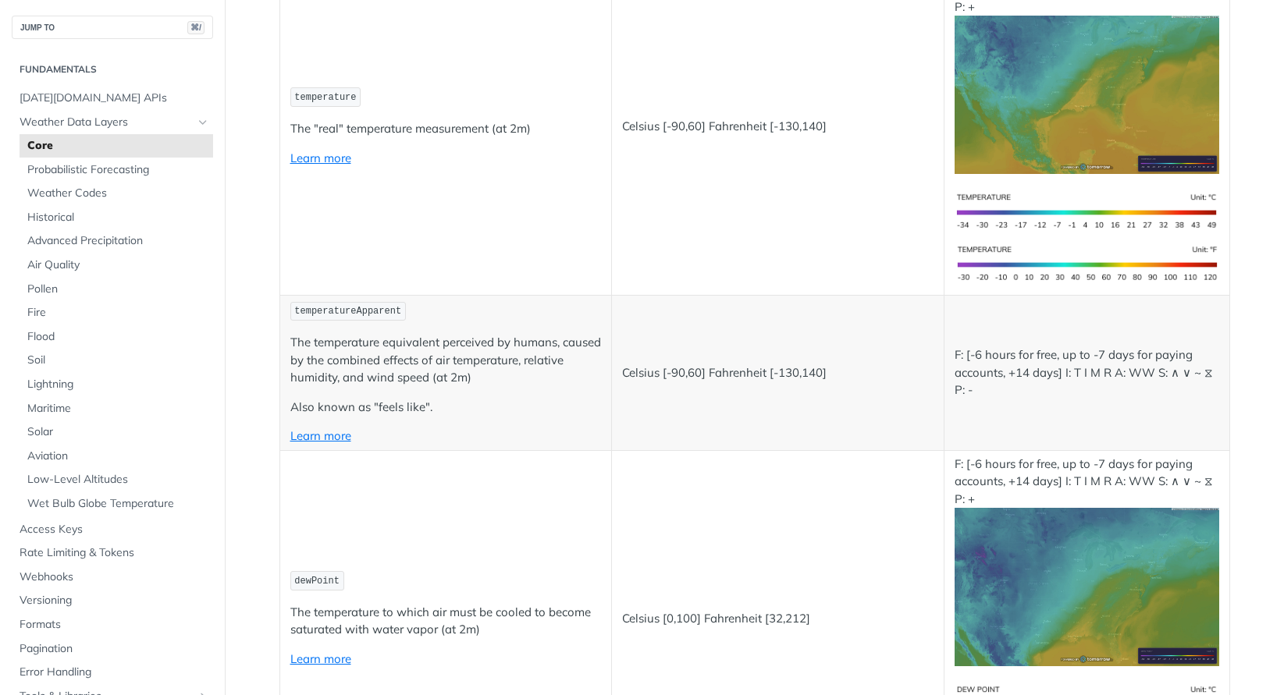
click at [431, 376] on p "The temperature equivalent perceived by humans, caused by the combined effects …" at bounding box center [445, 360] width 311 height 53
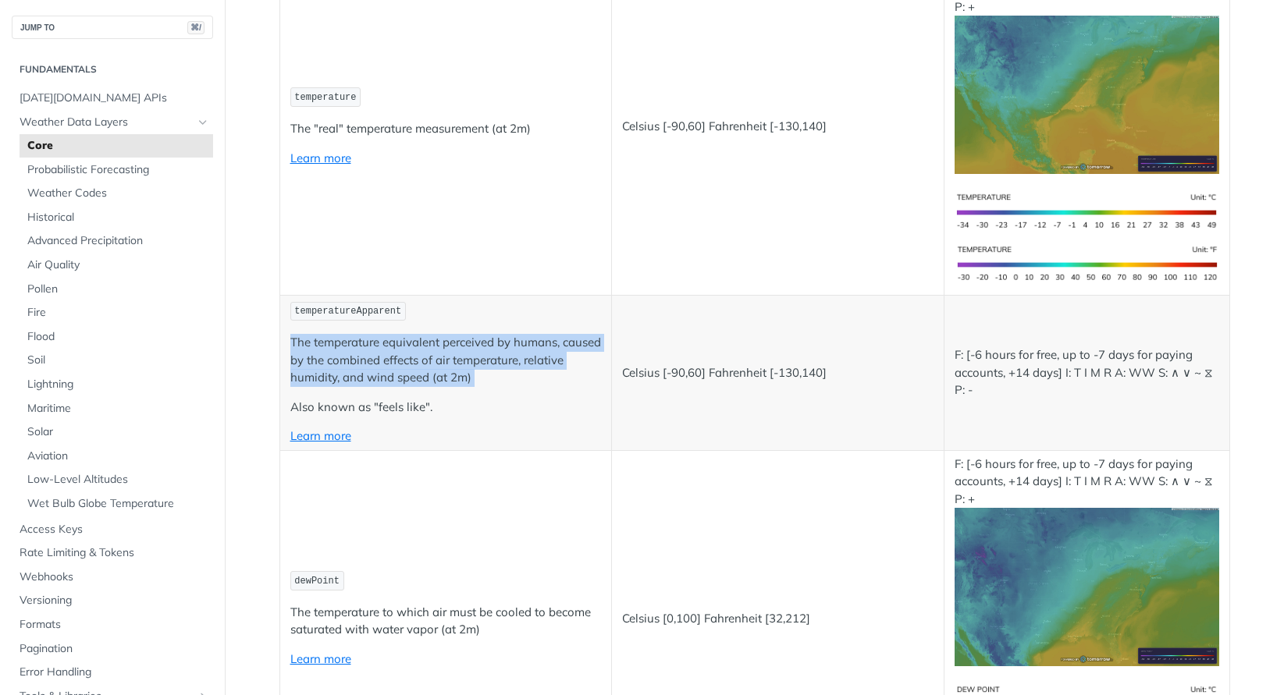
click at [461, 369] on p "The temperature equivalent perceived by humans, caused by the combined effects …" at bounding box center [445, 360] width 311 height 53
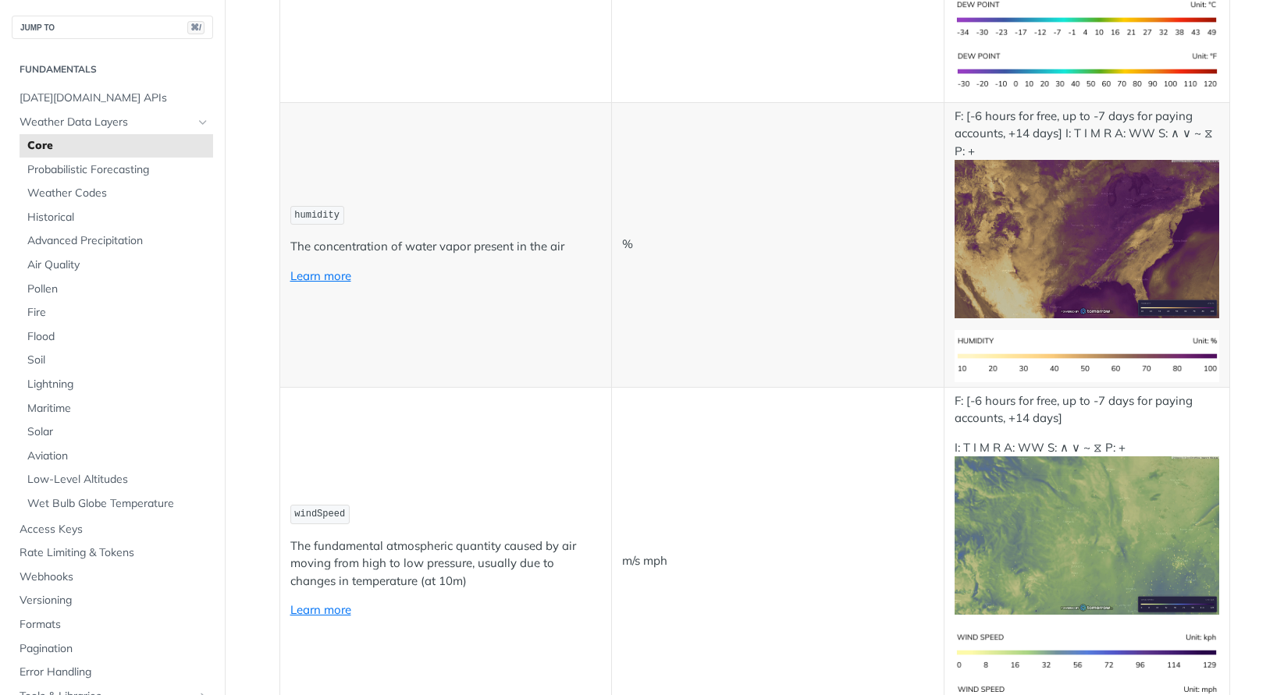
scroll to position [1053, 0]
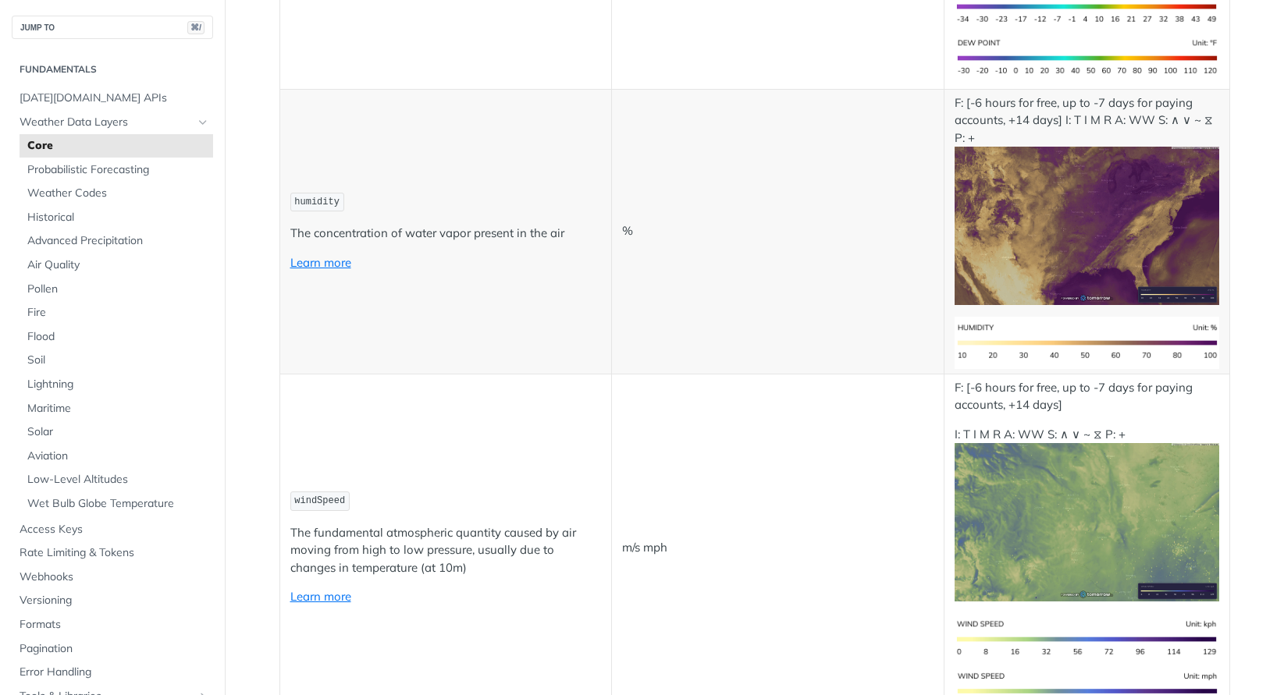
click at [431, 239] on p "The concentration of water vapor present in the air" at bounding box center [445, 234] width 311 height 18
click at [452, 238] on p "The concentration of water vapor present in the air" at bounding box center [445, 234] width 311 height 18
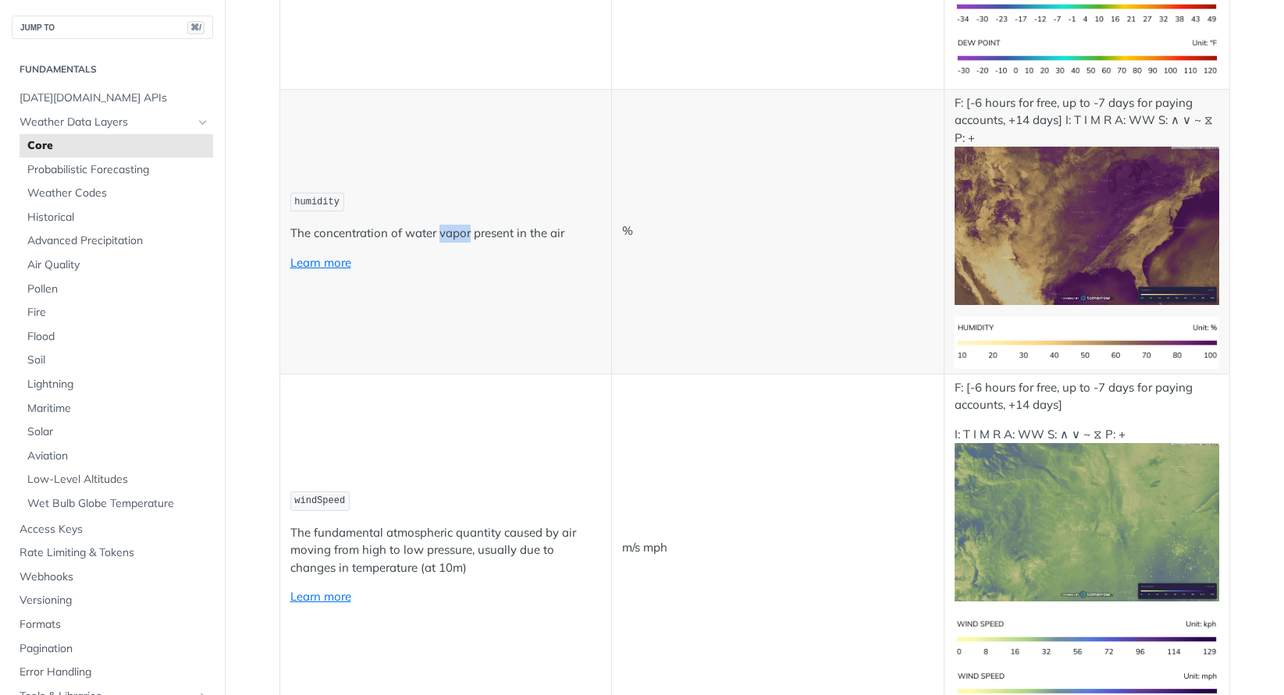
click at [452, 238] on p "The concentration of water vapor present in the air" at bounding box center [445, 234] width 311 height 18
click at [467, 238] on p "The concentration of water vapor present in the air" at bounding box center [445, 234] width 311 height 18
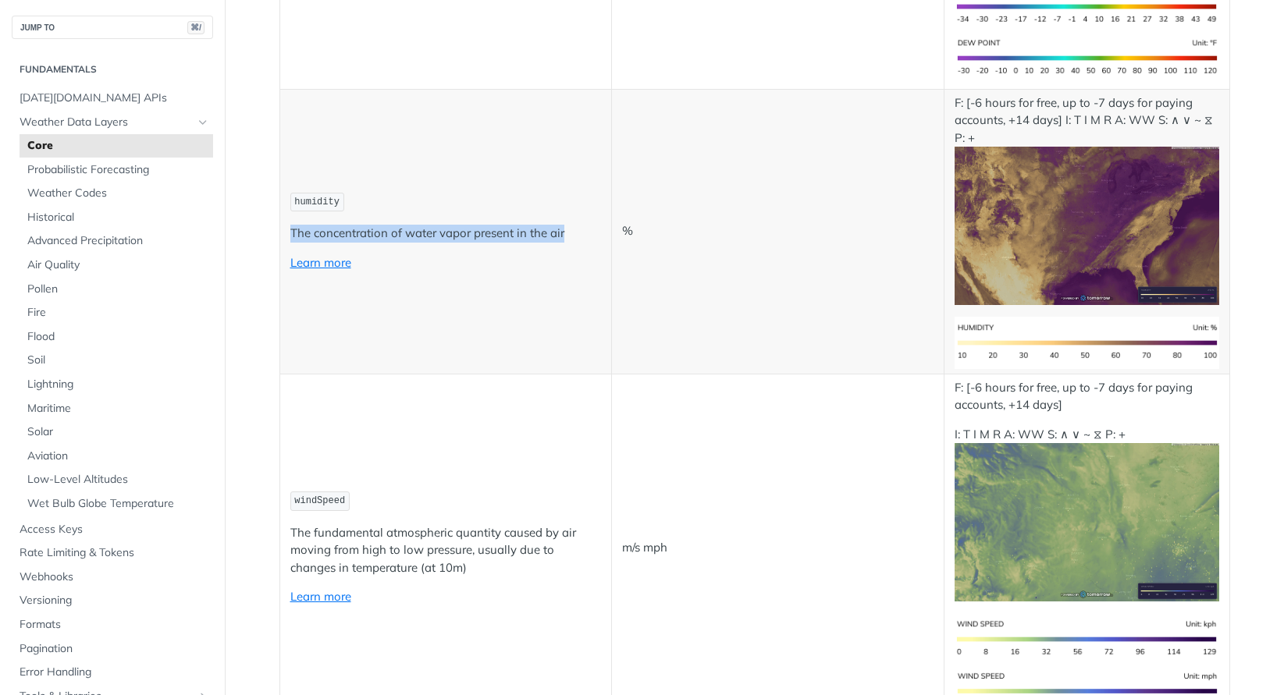
click at [467, 238] on p "The concentration of water vapor present in the air" at bounding box center [445, 234] width 311 height 18
click at [534, 236] on p "The concentration of water vapor present in the air" at bounding box center [445, 234] width 311 height 18
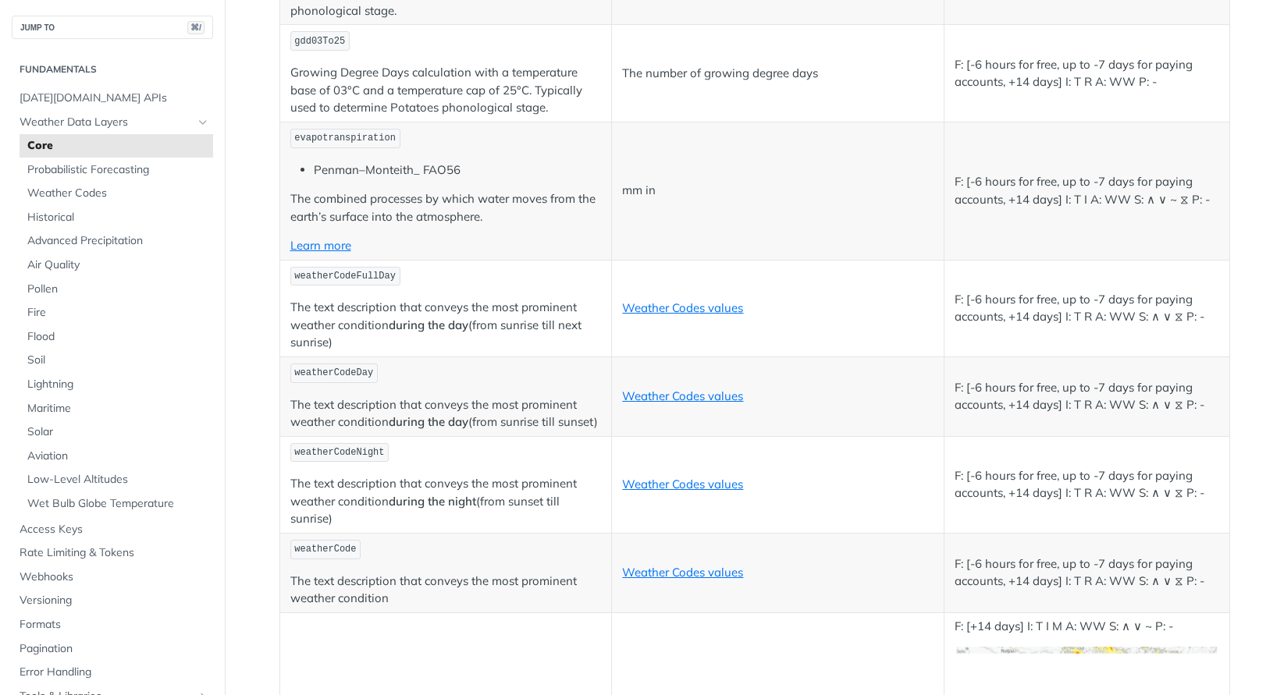
scroll to position [5921, 0]
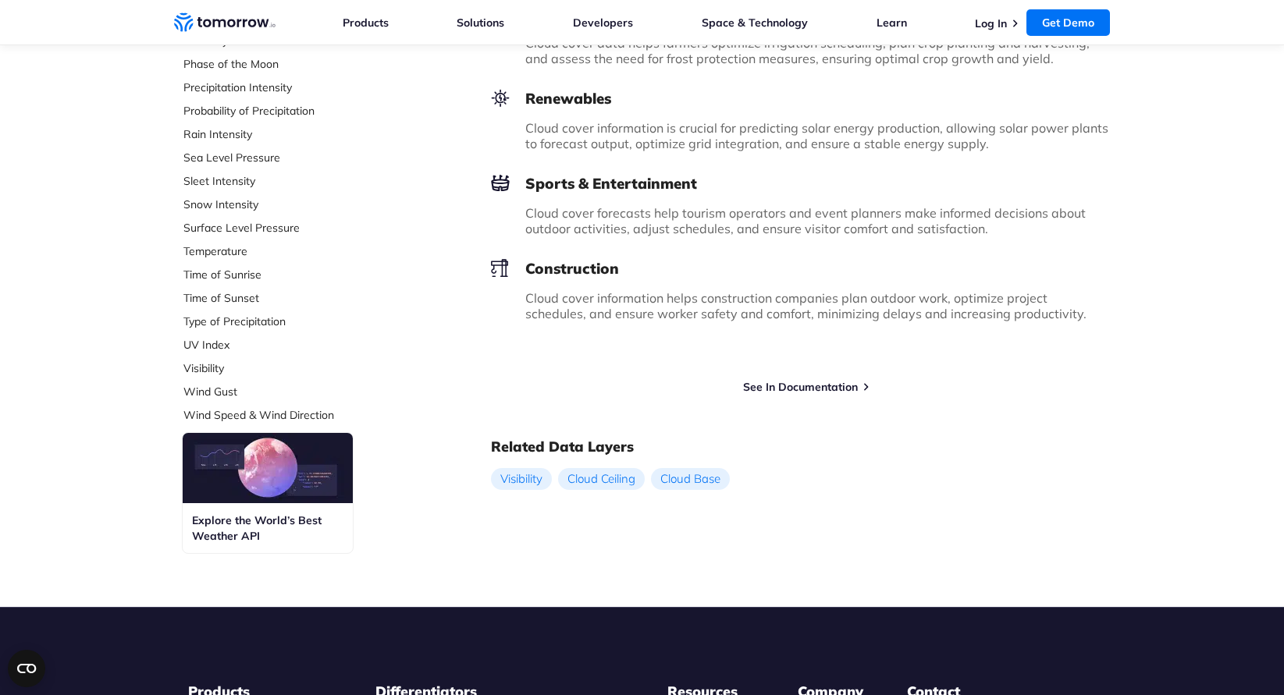
scroll to position [516, 0]
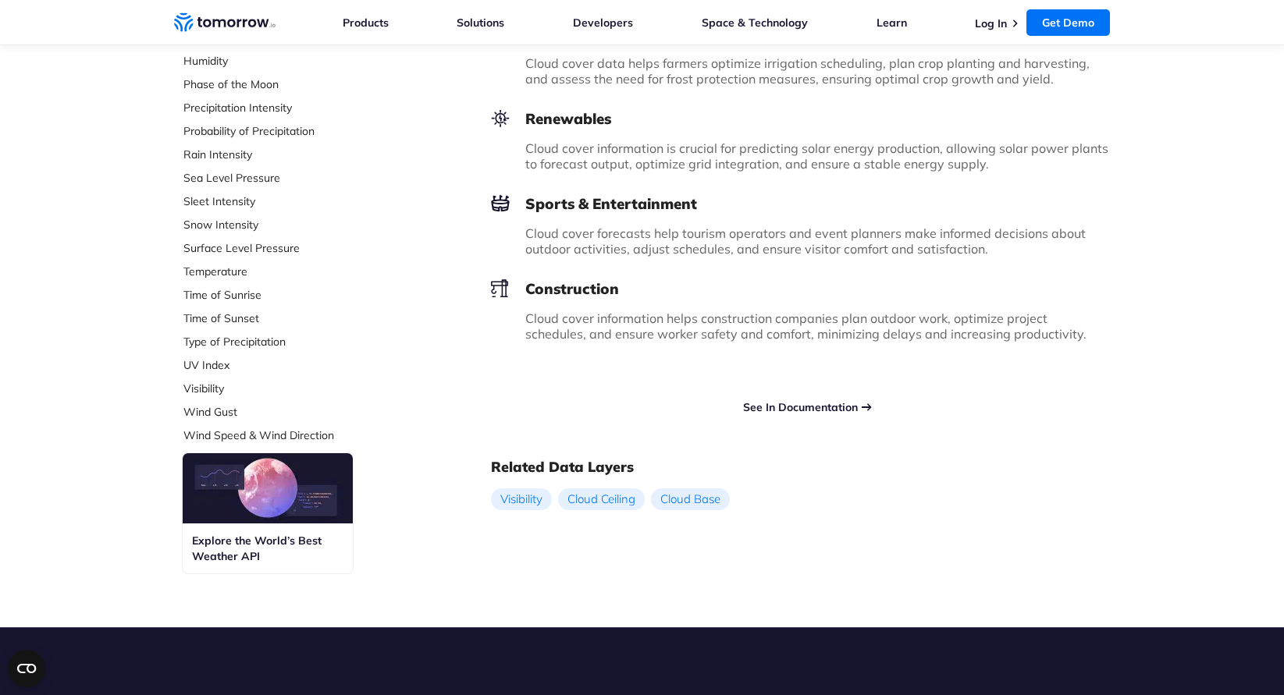
click at [790, 405] on link "See In Documentation" at bounding box center [800, 407] width 115 height 14
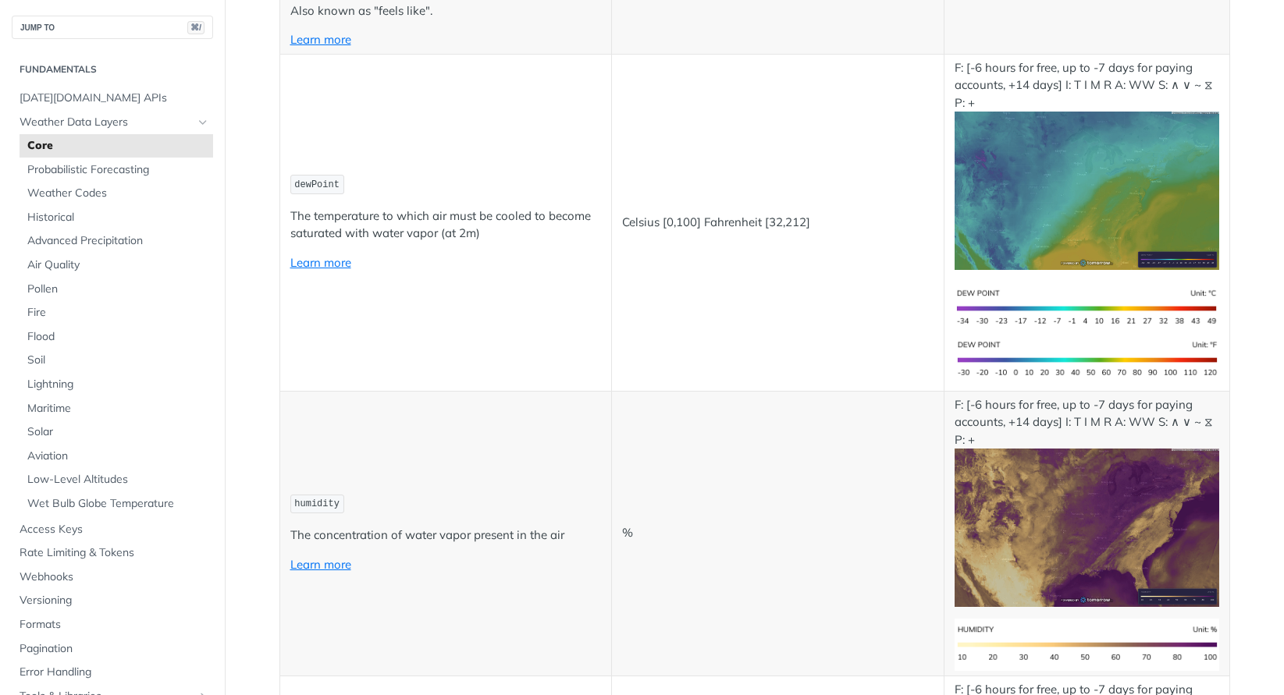
scroll to position [5722, 0]
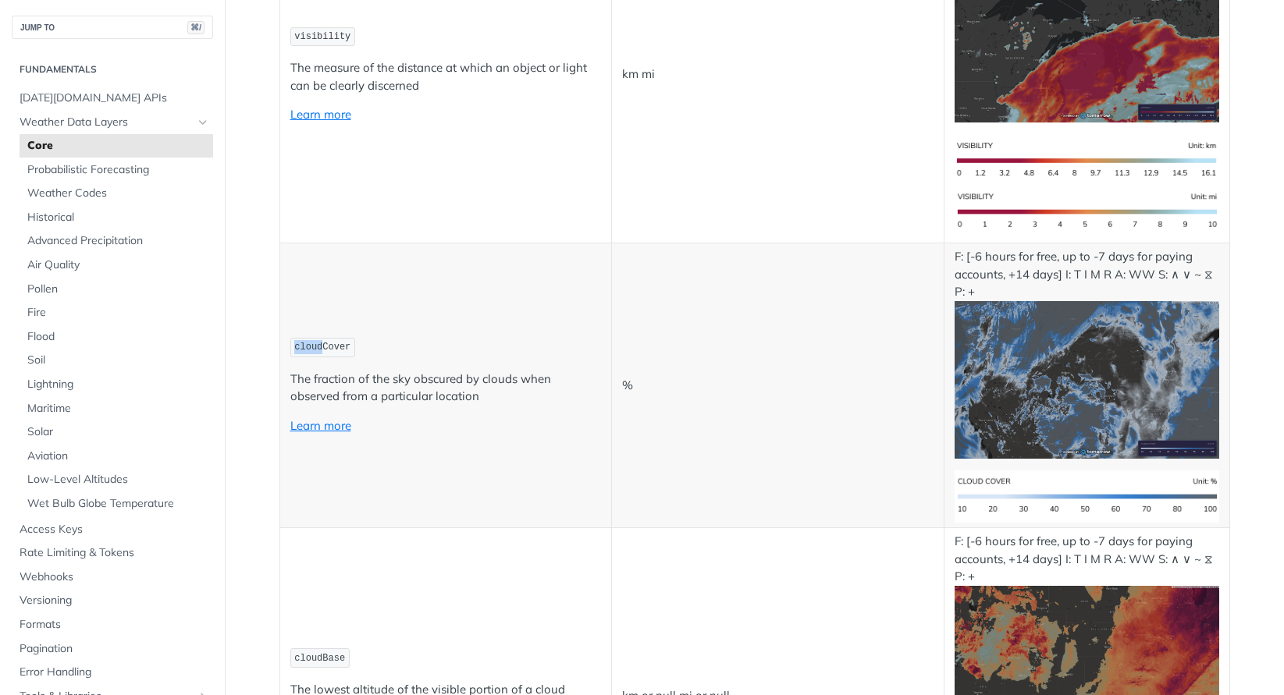
click at [335, 400] on p "The fraction of the sky obscured by clouds when observed from a particular loca…" at bounding box center [445, 388] width 311 height 35
click at [328, 423] on link "Learn more" at bounding box center [320, 425] width 61 height 15
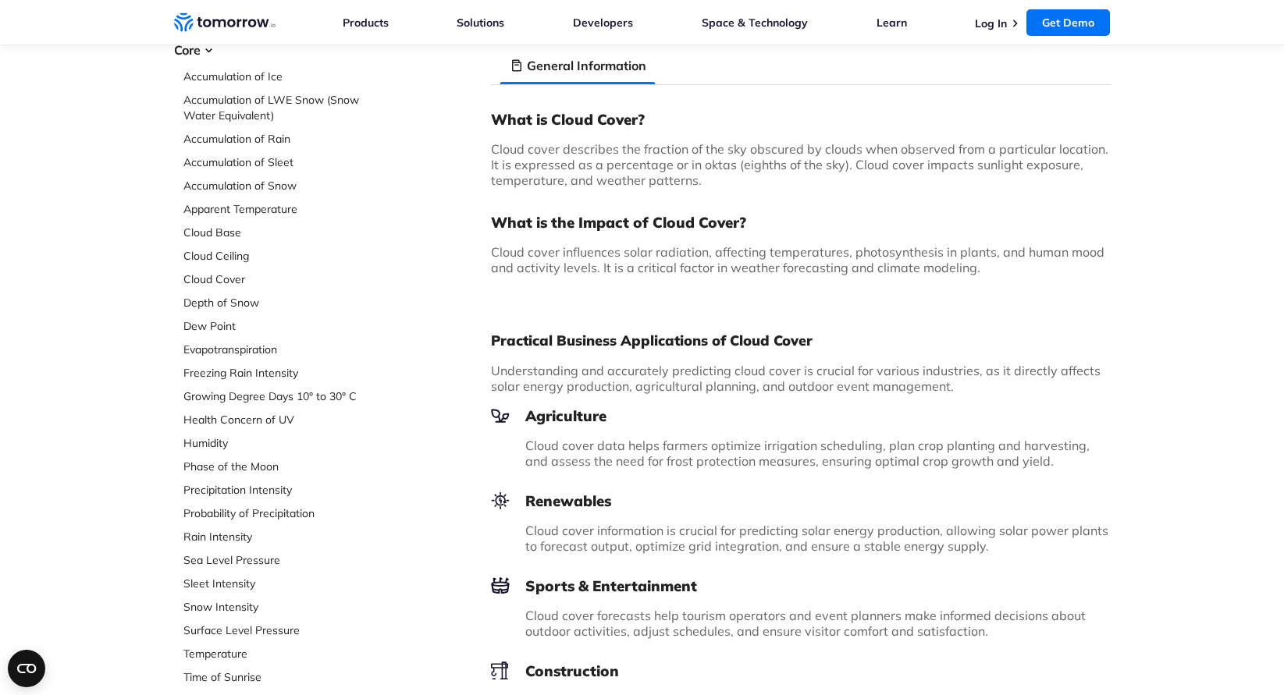
scroll to position [21, 0]
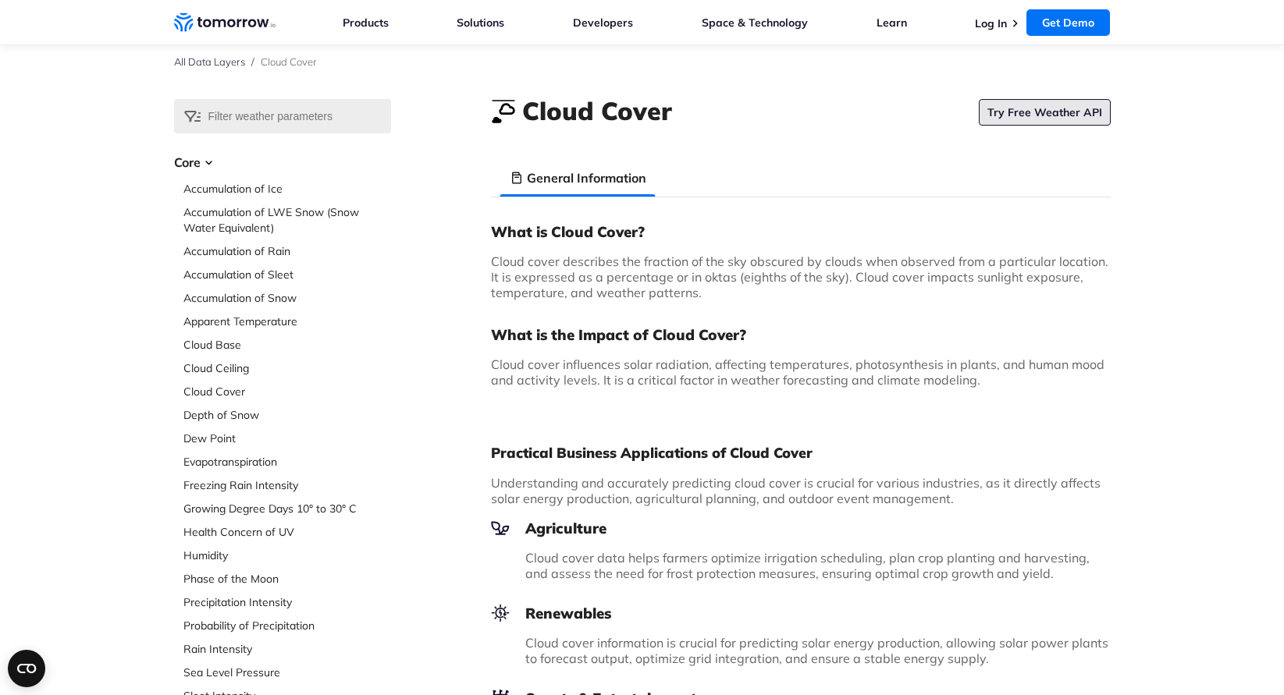
click at [1051, 116] on link "Try Free Weather API" at bounding box center [1045, 112] width 132 height 27
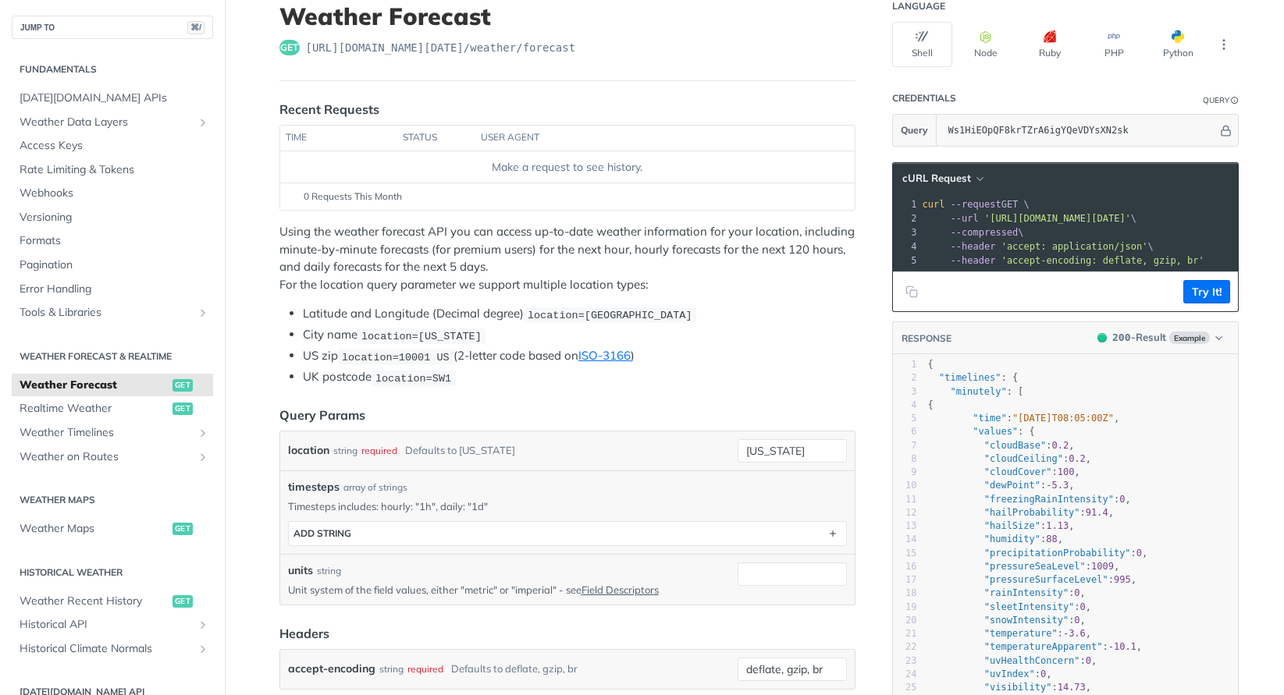
scroll to position [96, 0]
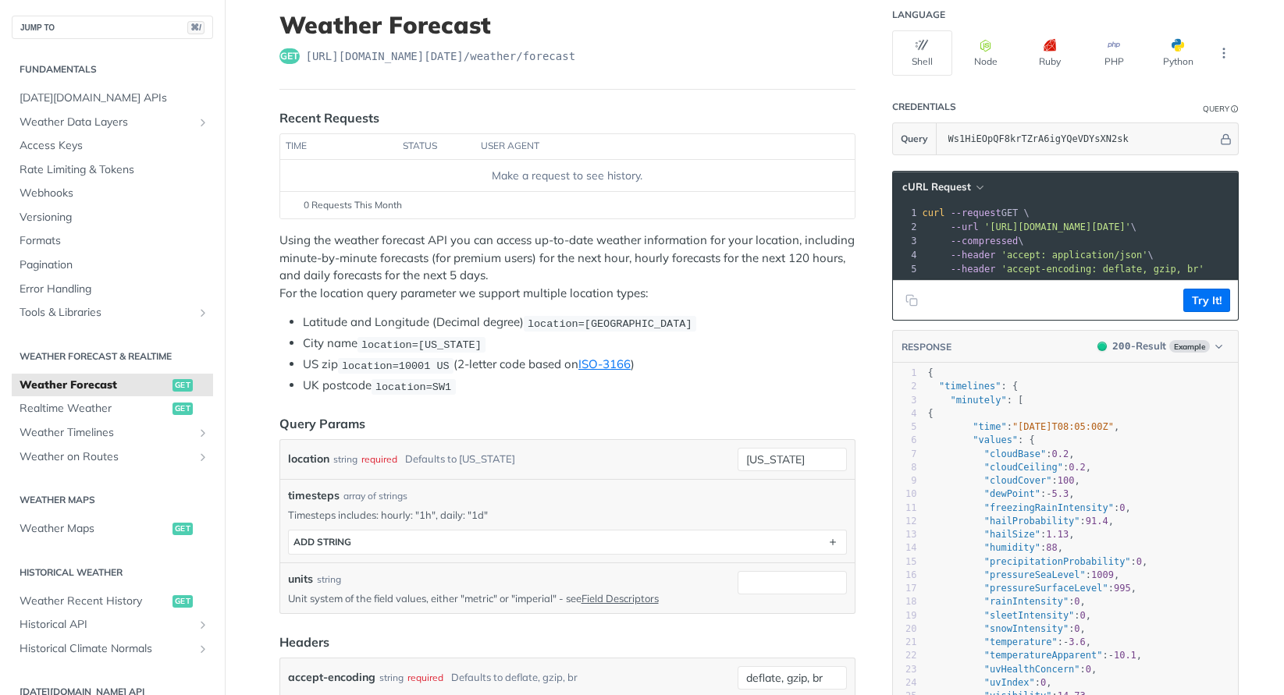
click at [307, 313] on div "Using the weather forecast API you can access up-to-date weather information fo…" at bounding box center [567, 313] width 576 height 163
click at [337, 336] on li "City name location=[US_STATE]" at bounding box center [579, 344] width 553 height 18
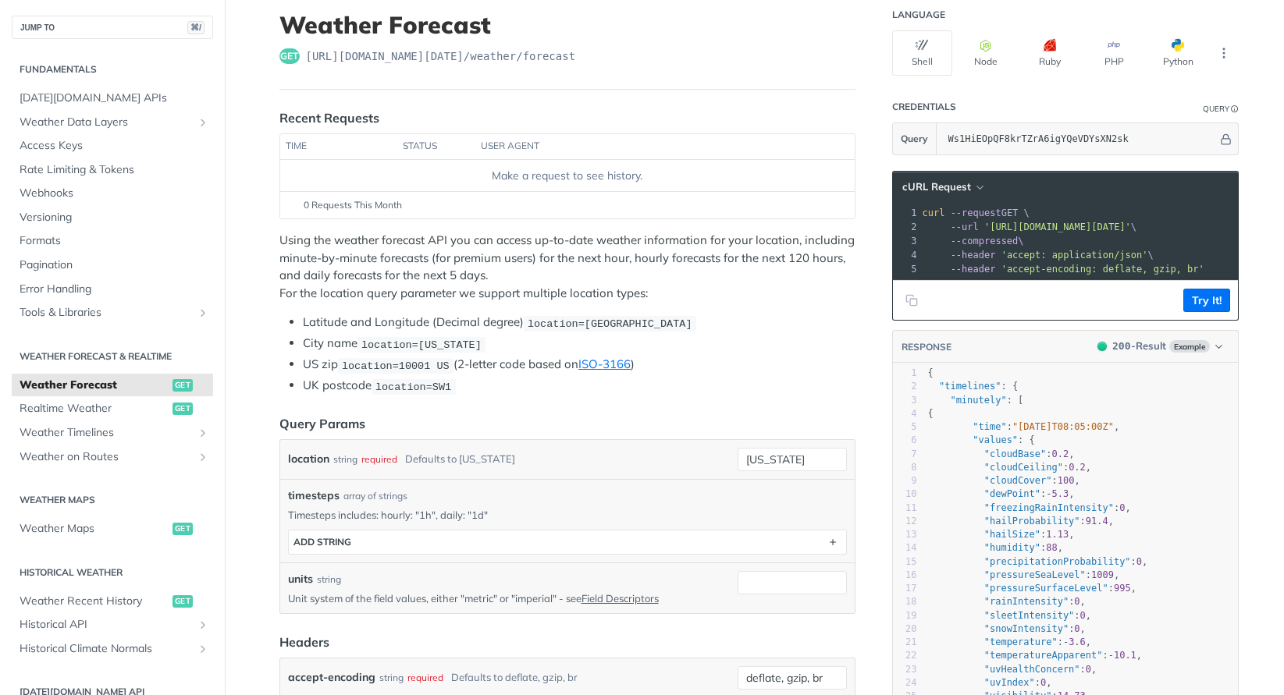
click at [337, 336] on li "City name location=new york" at bounding box center [579, 344] width 553 height 18
click at [377, 349] on code "location=new york" at bounding box center [421, 345] width 129 height 16
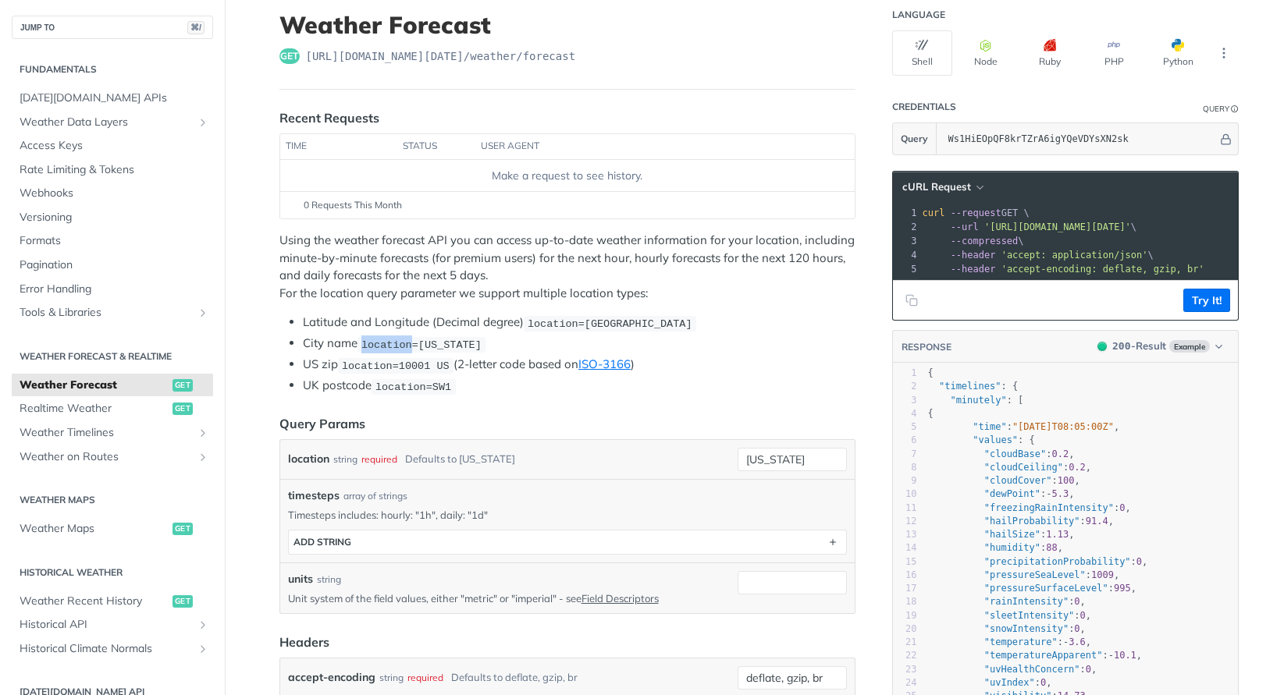
click at [377, 349] on code "location=new york" at bounding box center [421, 345] width 129 height 16
click at [389, 377] on li "UK postcode location=SW1" at bounding box center [579, 386] width 553 height 18
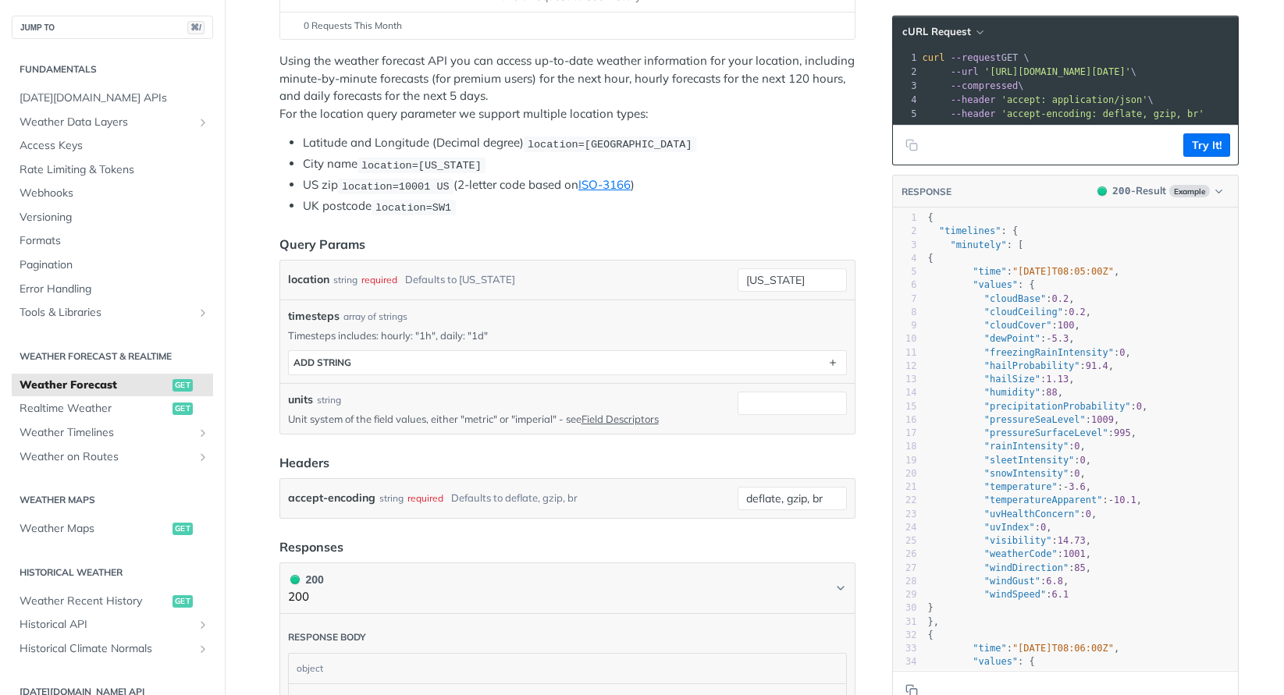
scroll to position [289, 0]
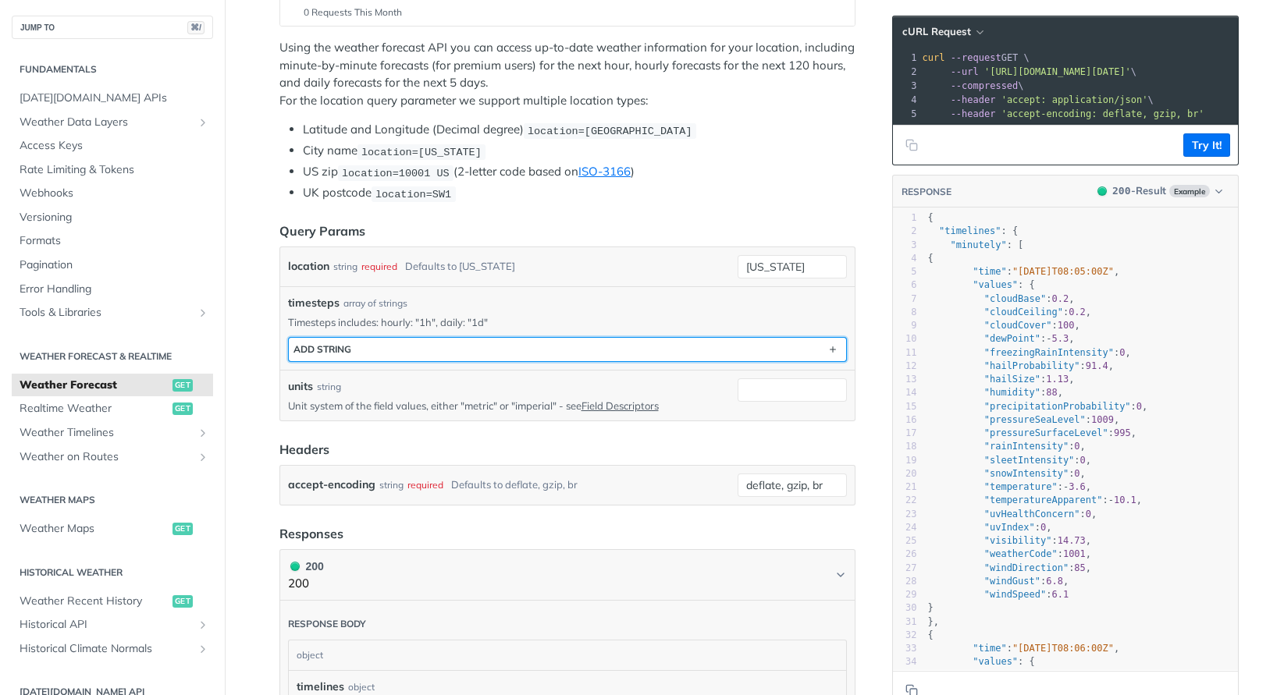
click at [336, 347] on div "ADD string" at bounding box center [322, 349] width 58 height 12
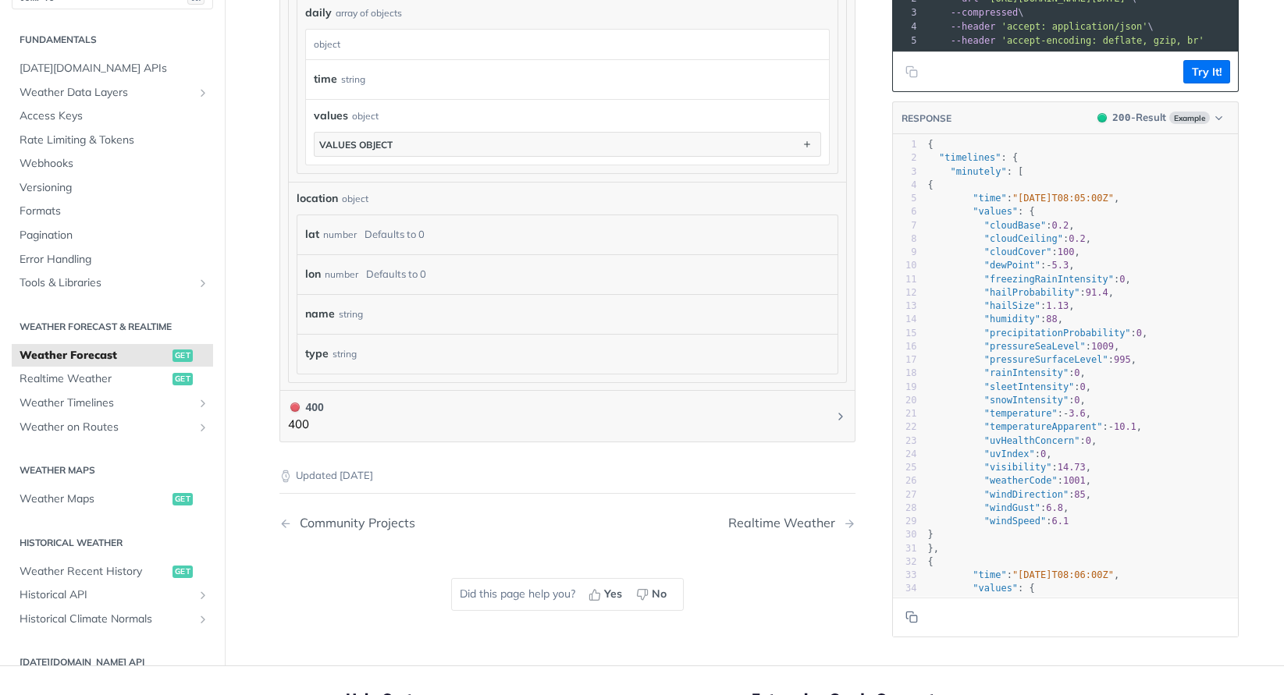
scroll to position [1435, 0]
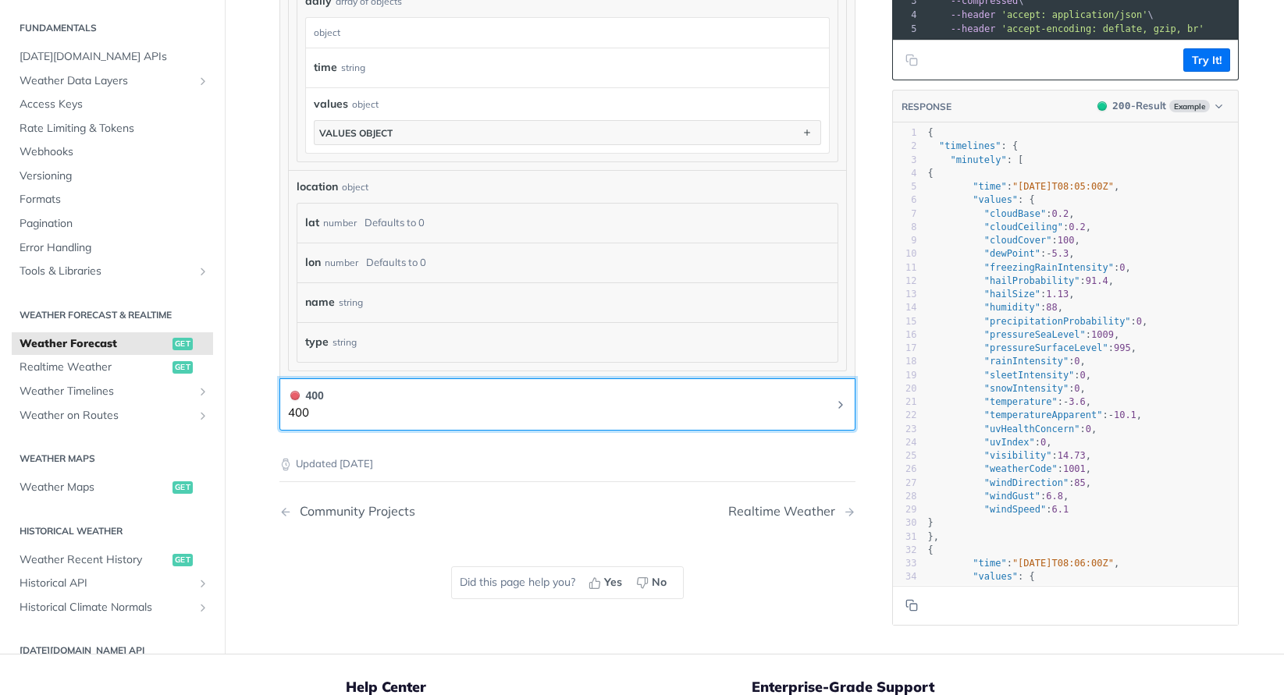
click at [307, 414] on p "400" at bounding box center [306, 413] width 36 height 18
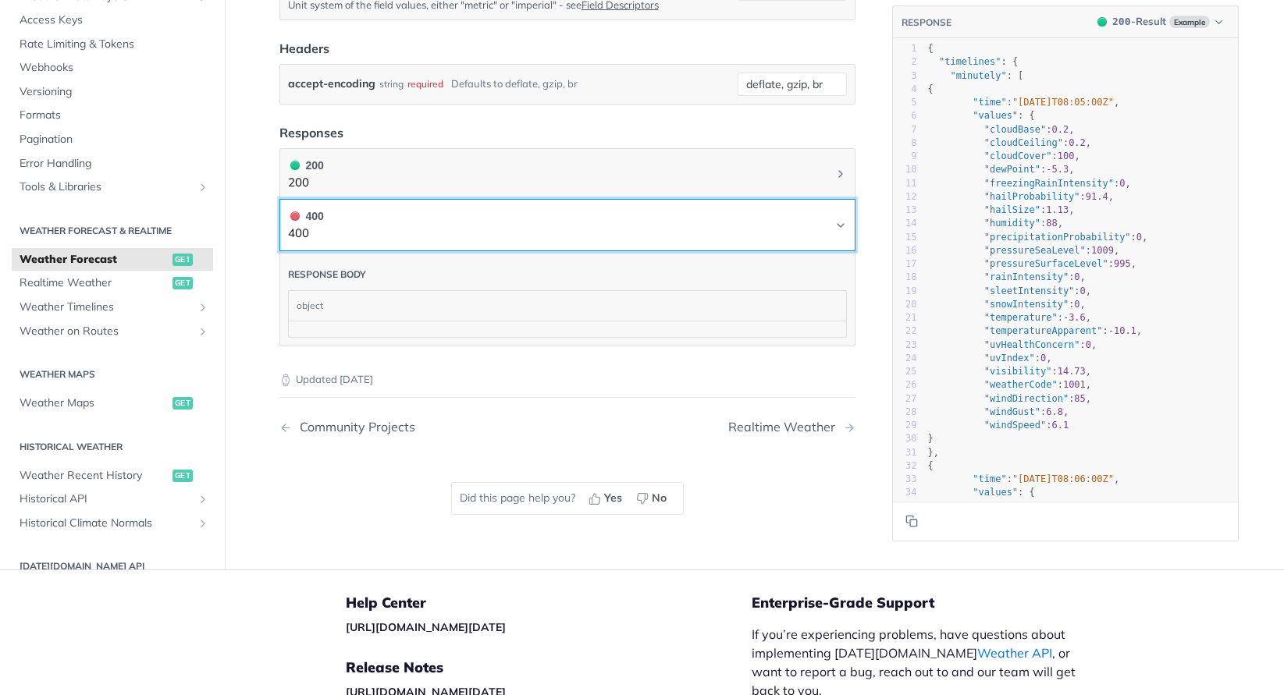
scroll to position [755, 0]
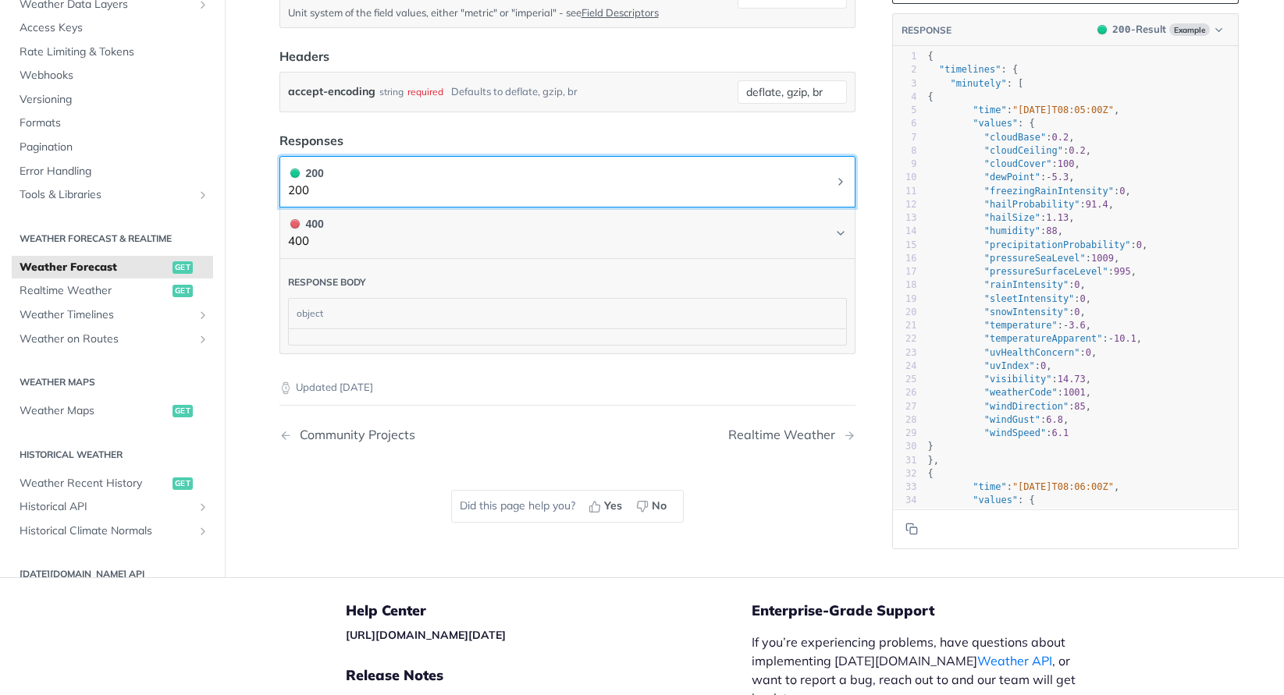
click at [304, 168] on div "200" at bounding box center [306, 173] width 36 height 17
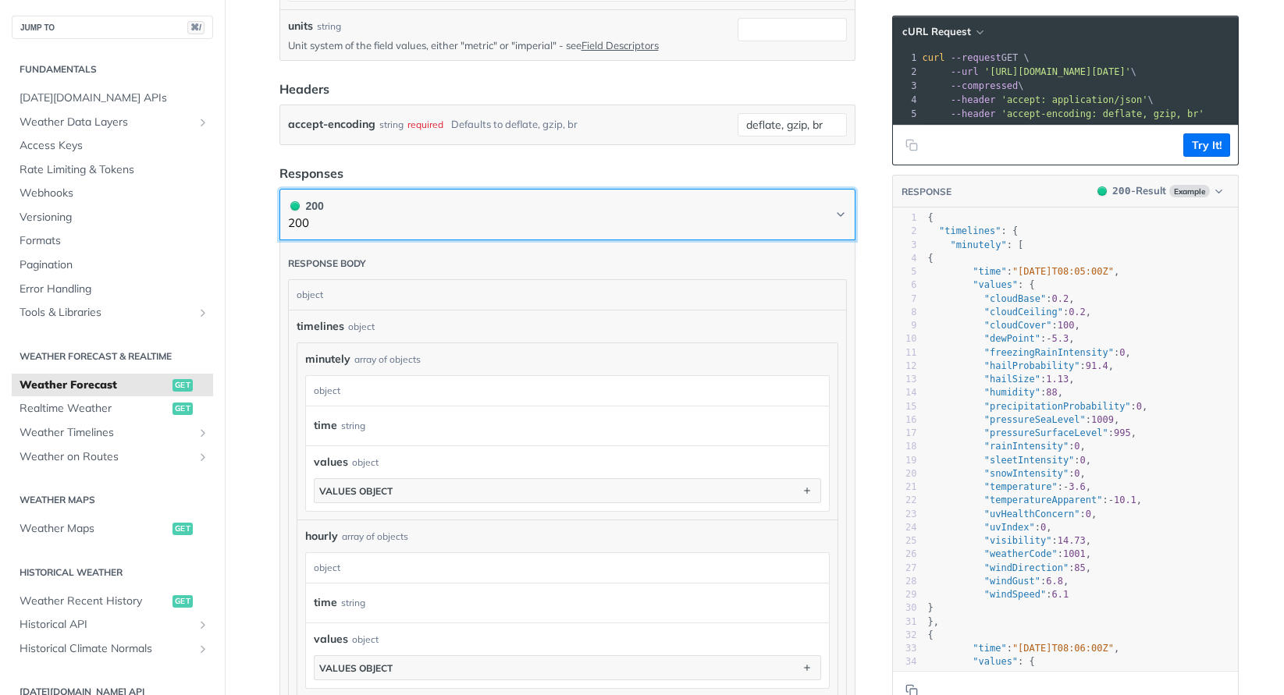
scroll to position [720, 0]
click at [353, 220] on button "200 200" at bounding box center [567, 216] width 559 height 35
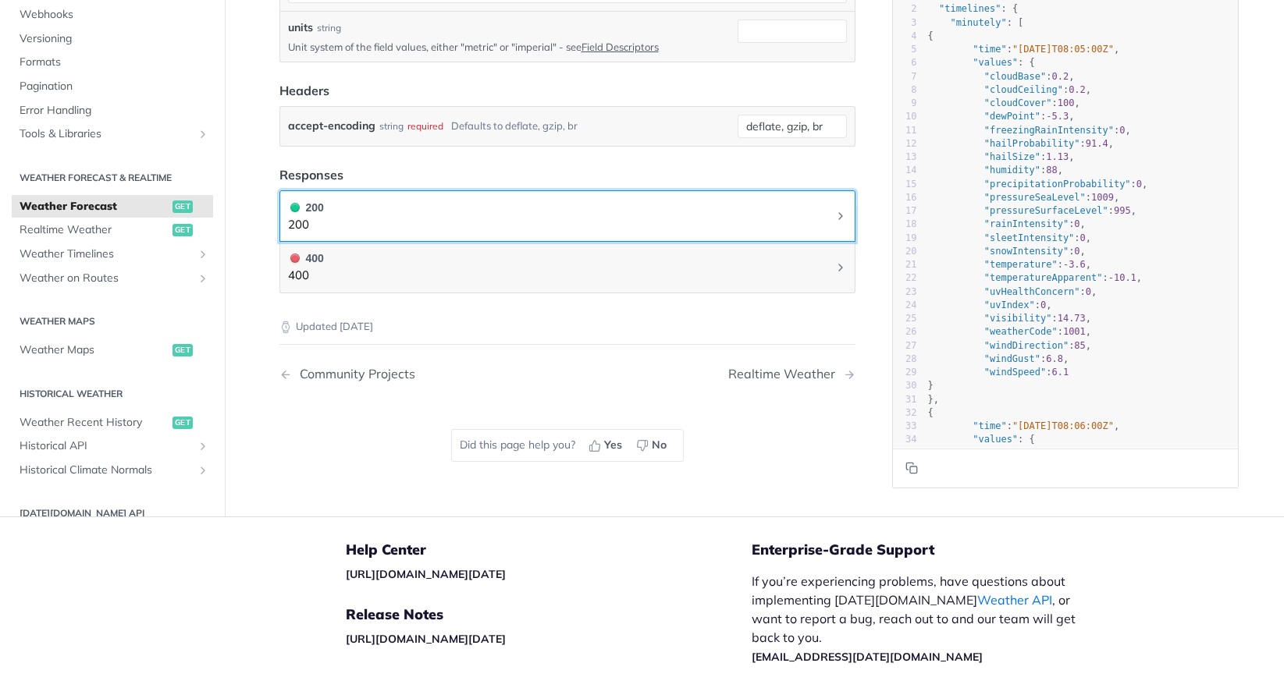
click at [351, 218] on button "200 200" at bounding box center [567, 216] width 559 height 35
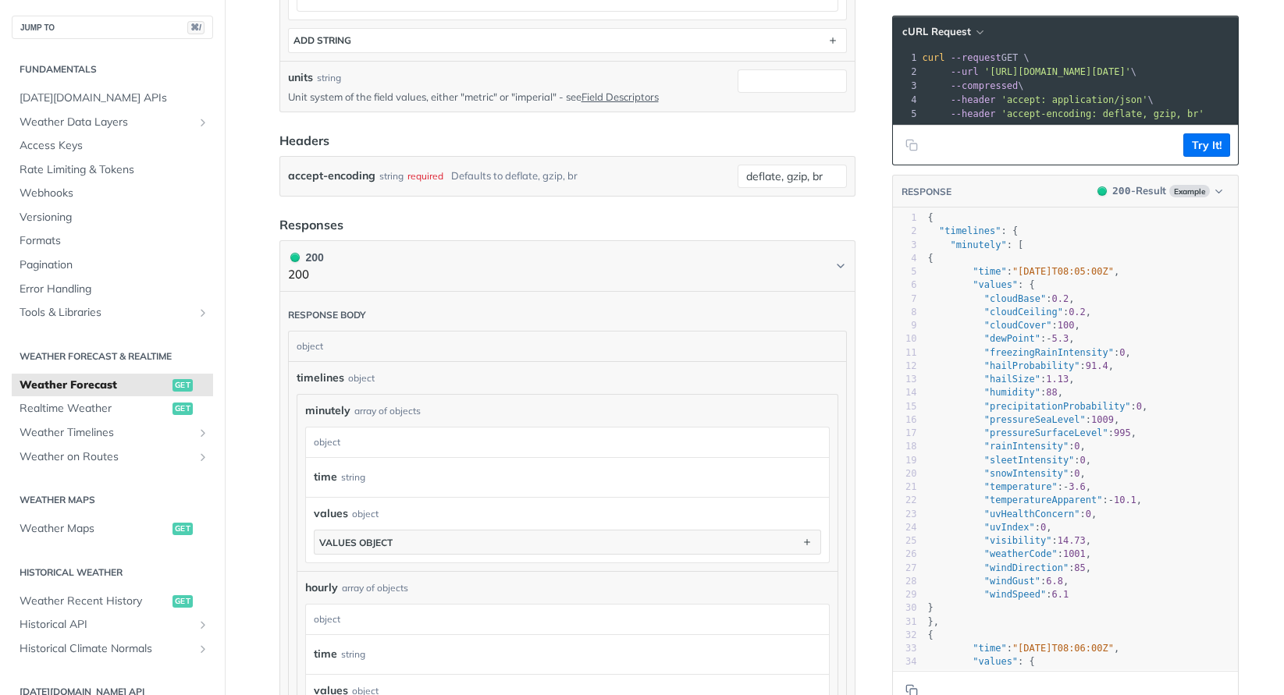
click at [263, 214] on article "Weather Forecast get https://api.tomorrow.io/v4 /weather/forecast Recent Reques…" at bounding box center [567, 415] width 624 height 2005
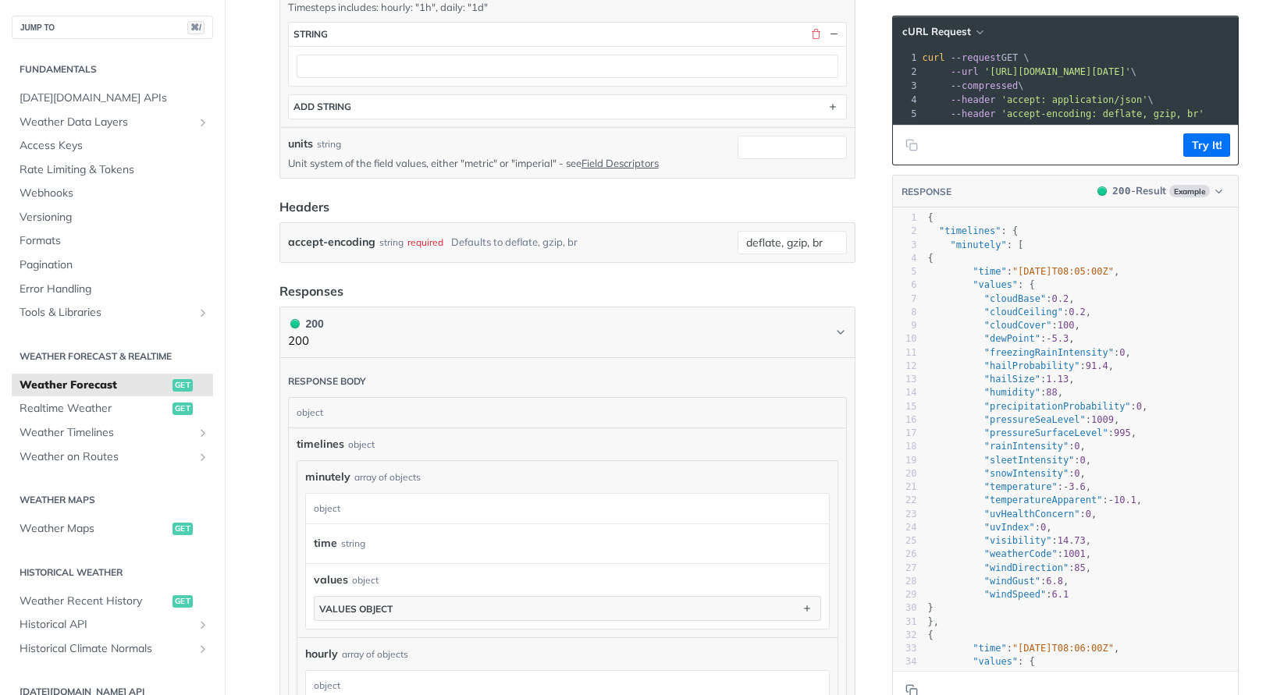
scroll to position [600, 0]
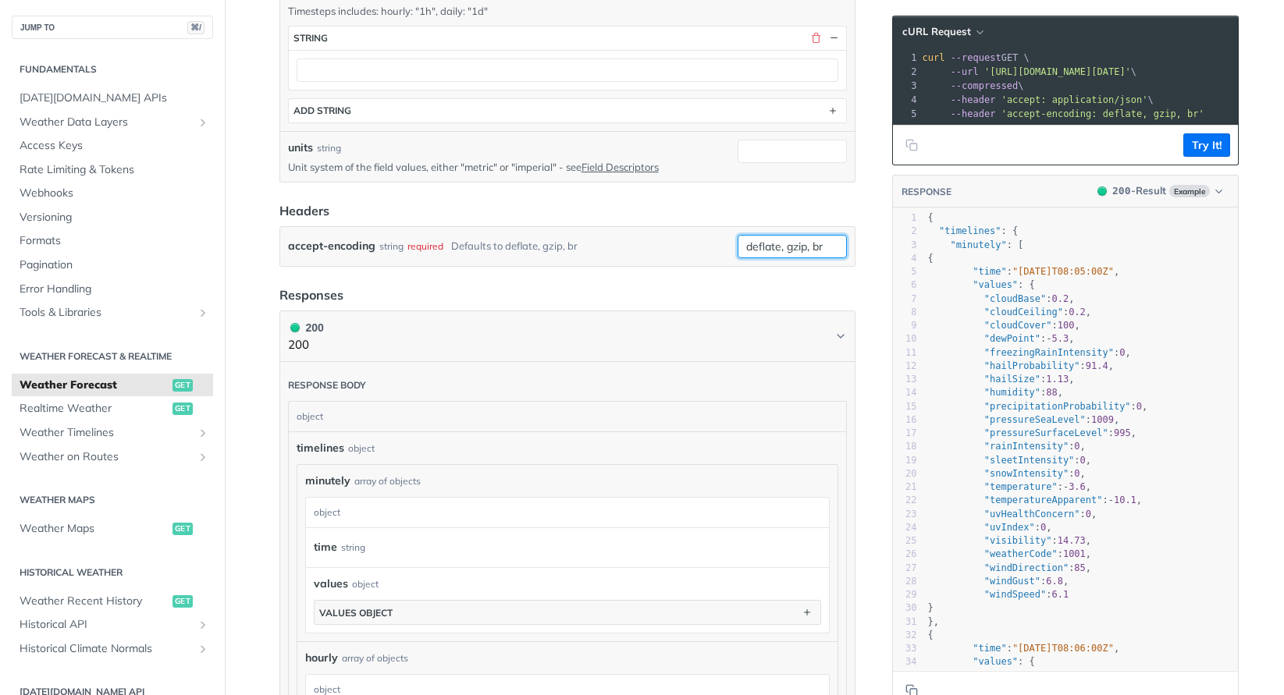
click at [788, 251] on input "deflate, gzip, br" at bounding box center [792, 246] width 109 height 23
click at [807, 241] on input "deflate, gzip, br" at bounding box center [792, 246] width 109 height 23
click at [839, 243] on input "deflate, gzip, br" at bounding box center [792, 246] width 109 height 23
click at [744, 239] on input "deflate, gzip, br" at bounding box center [792, 246] width 109 height 23
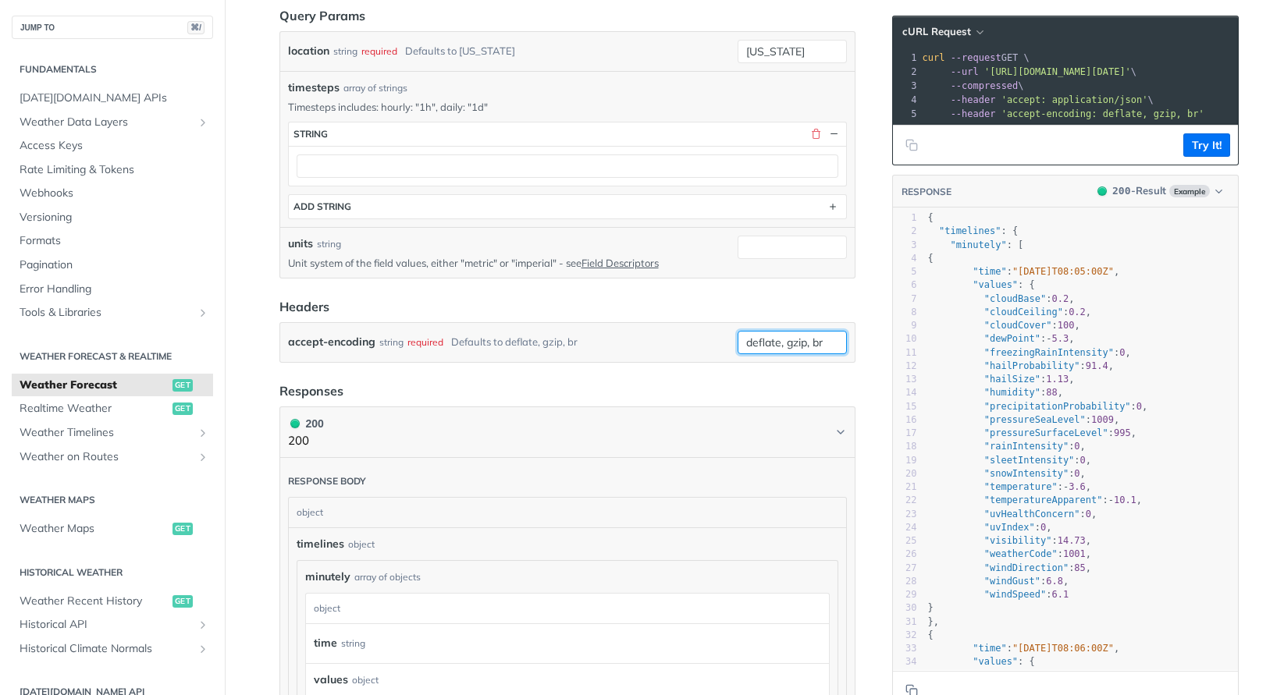
scroll to position [501, 0]
click at [657, 297] on form "Query Params location string required Defaults to new york new york timesteps a…" at bounding box center [567, 187] width 576 height 357
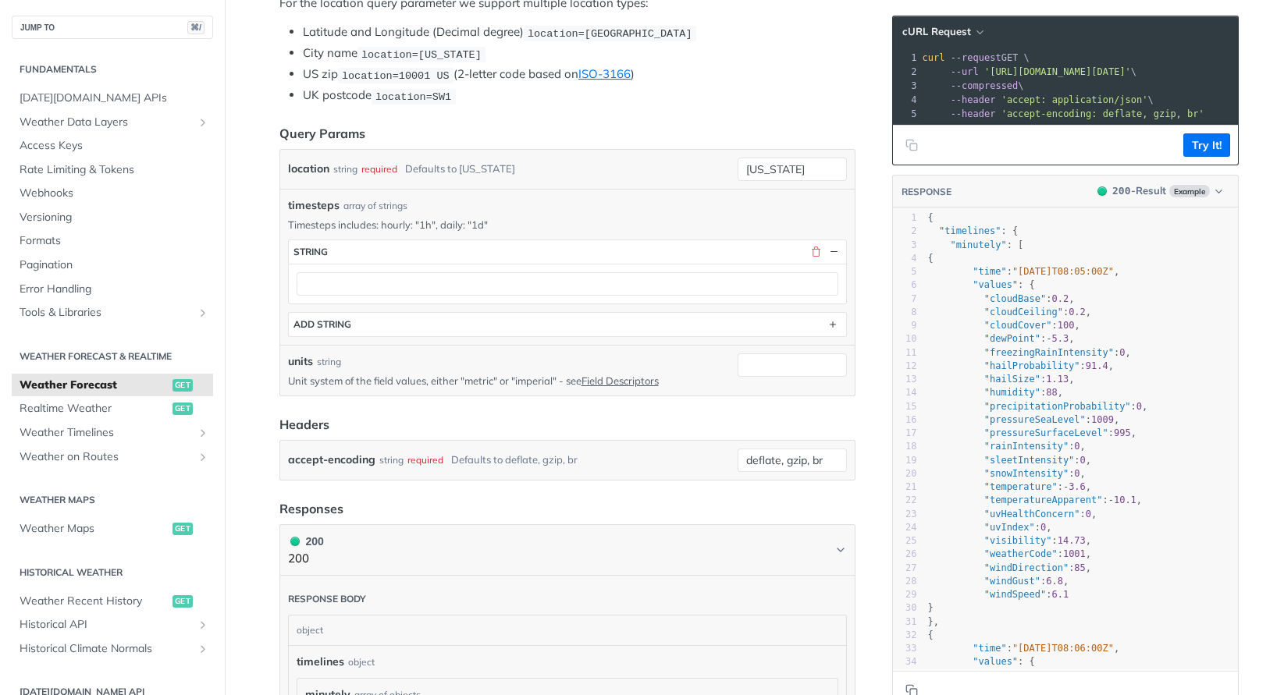
scroll to position [381, 0]
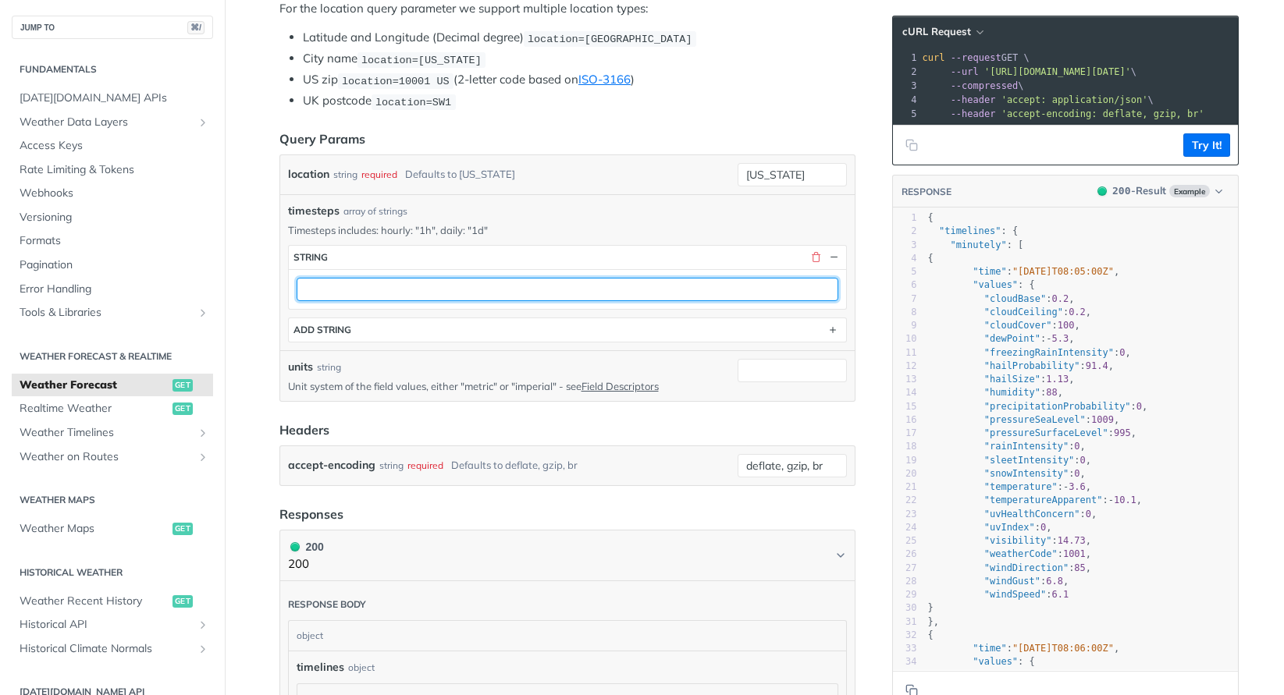
click at [340, 283] on input "text" at bounding box center [568, 289] width 542 height 23
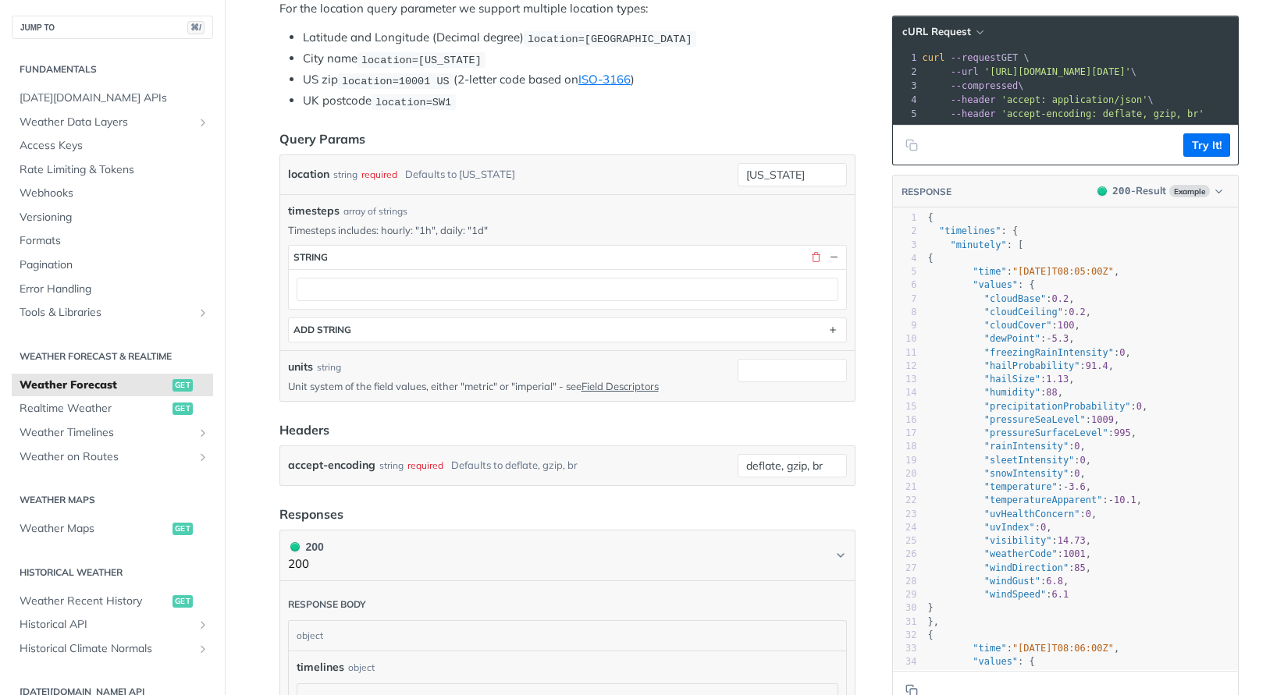
click at [280, 206] on div "timesteps array of strings Timesteps includes: hourly: "1h", daily: "1d" timest…" at bounding box center [567, 272] width 574 height 156
click at [782, 169] on input "new york" at bounding box center [792, 174] width 109 height 23
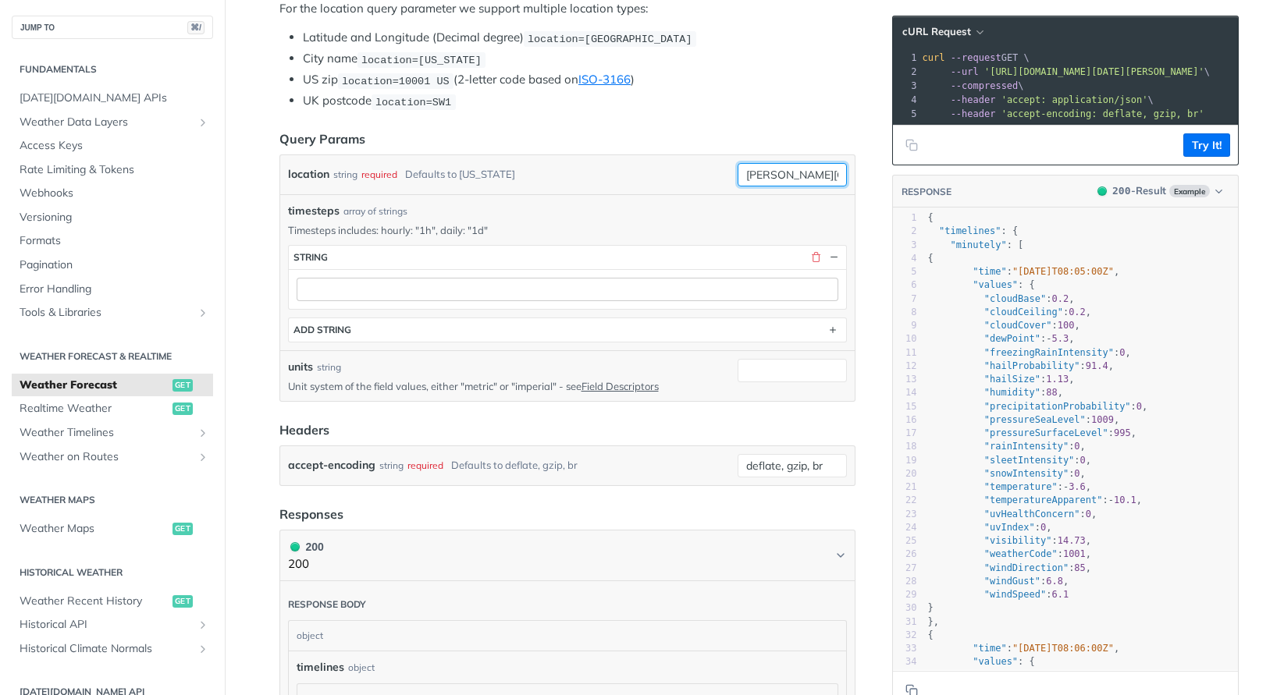
type input "ann arbor"
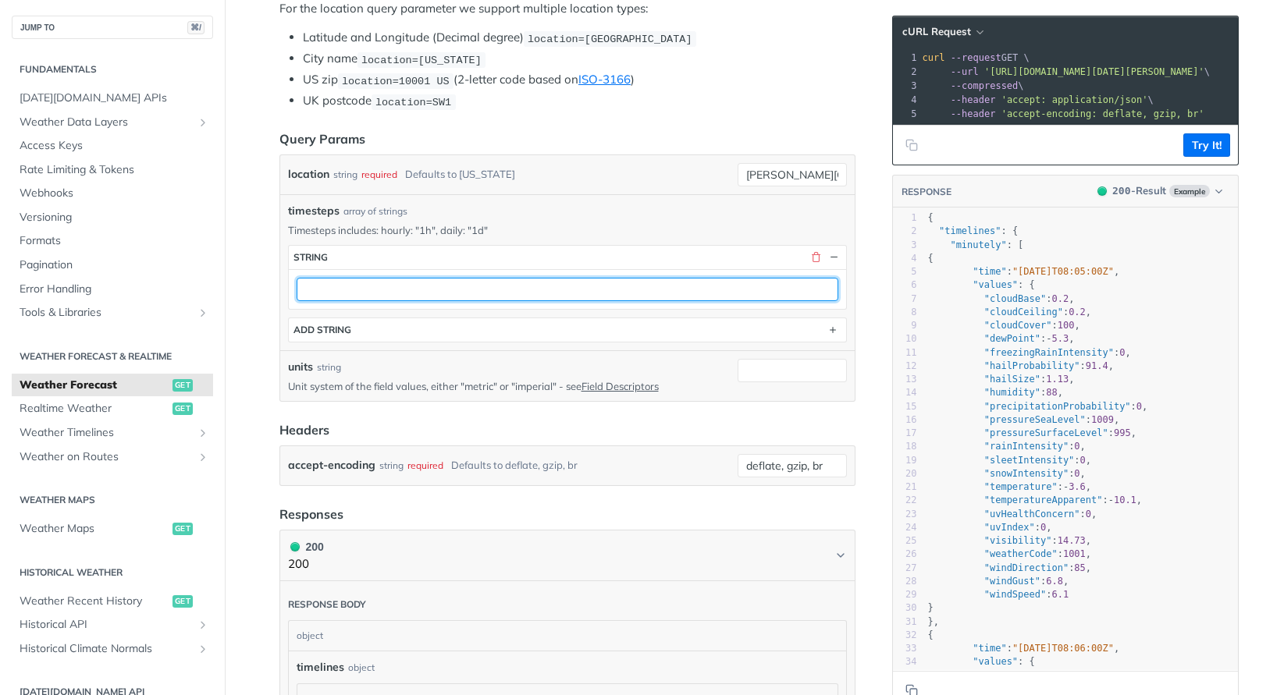
click at [444, 280] on input "text" at bounding box center [568, 289] width 542 height 23
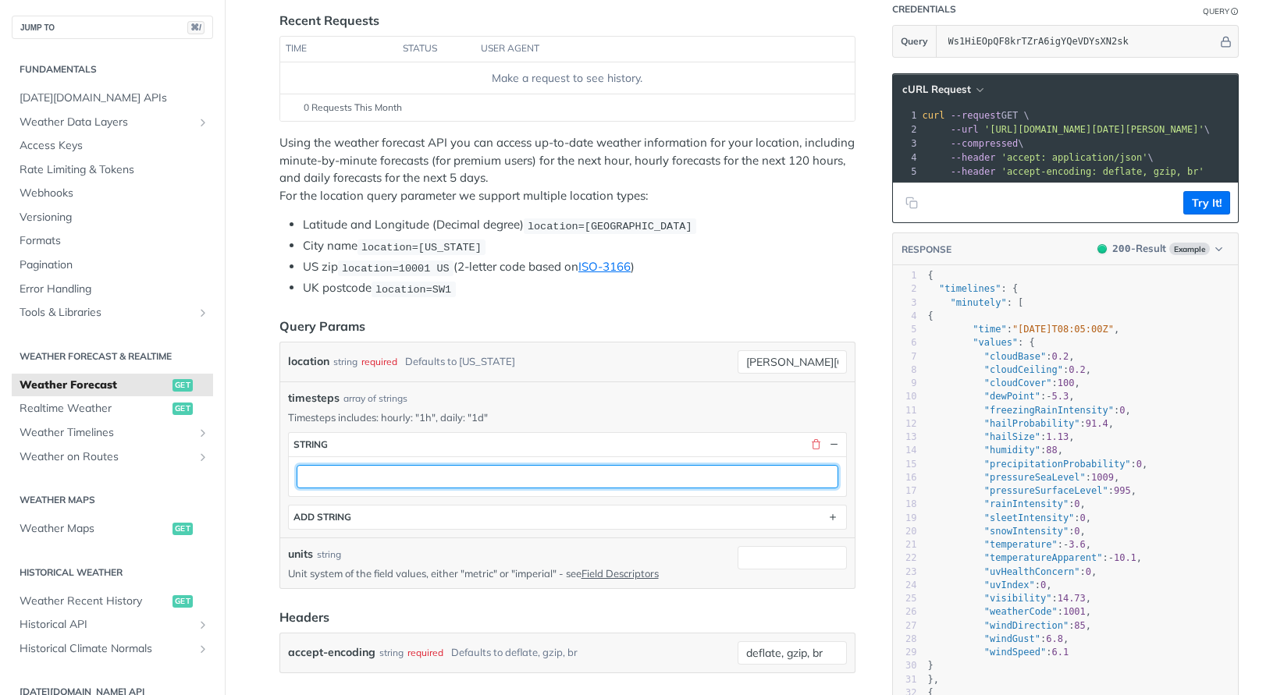
scroll to position [184, 0]
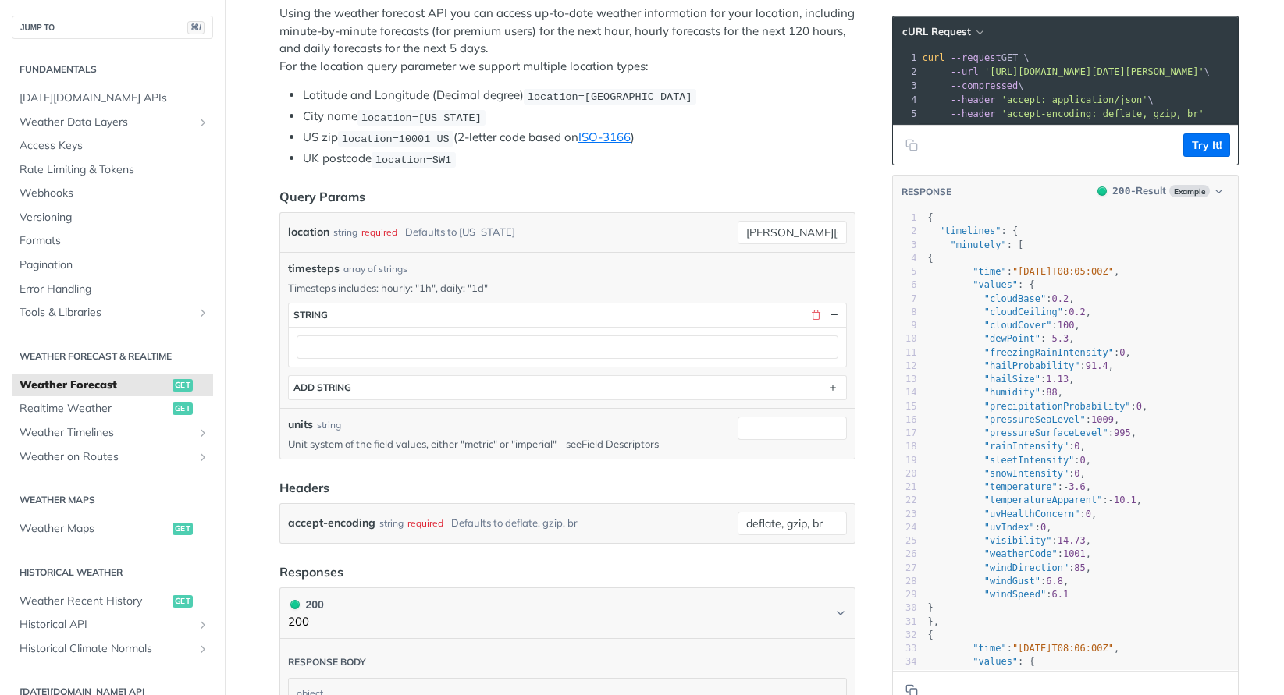
scroll to position [327, 0]
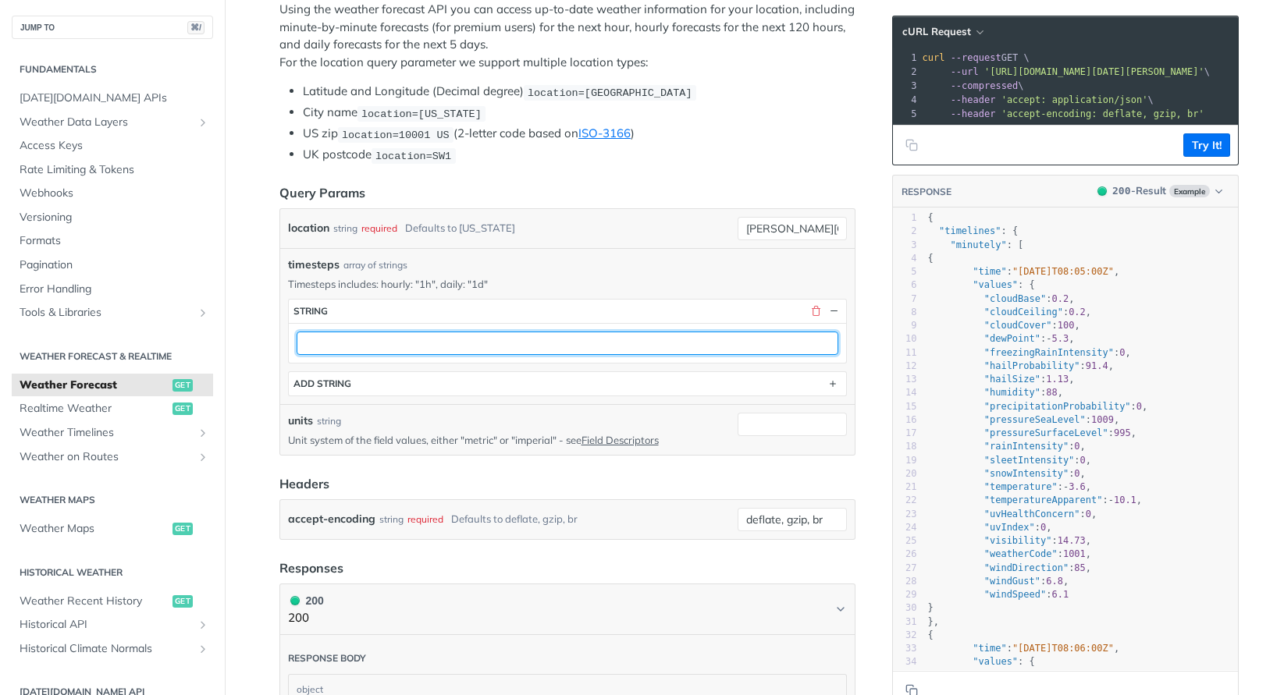
click at [374, 346] on input "text" at bounding box center [568, 343] width 542 height 23
type input "hourly"
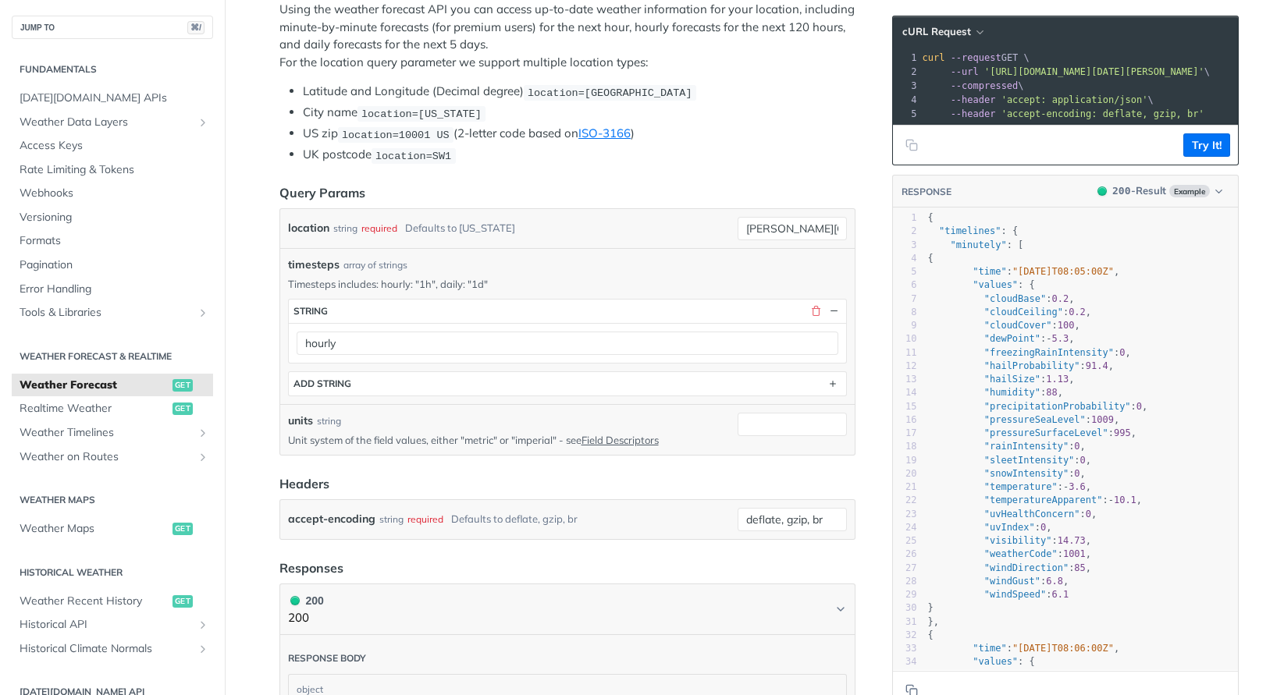
click at [802, 433] on div at bounding box center [792, 430] width 109 height 34
click at [755, 420] on input "units" at bounding box center [792, 424] width 109 height 23
type input "imperial"
click at [560, 459] on form "Query Params location string required Defaults to new york ann arbor timesteps …" at bounding box center [567, 361] width 576 height 357
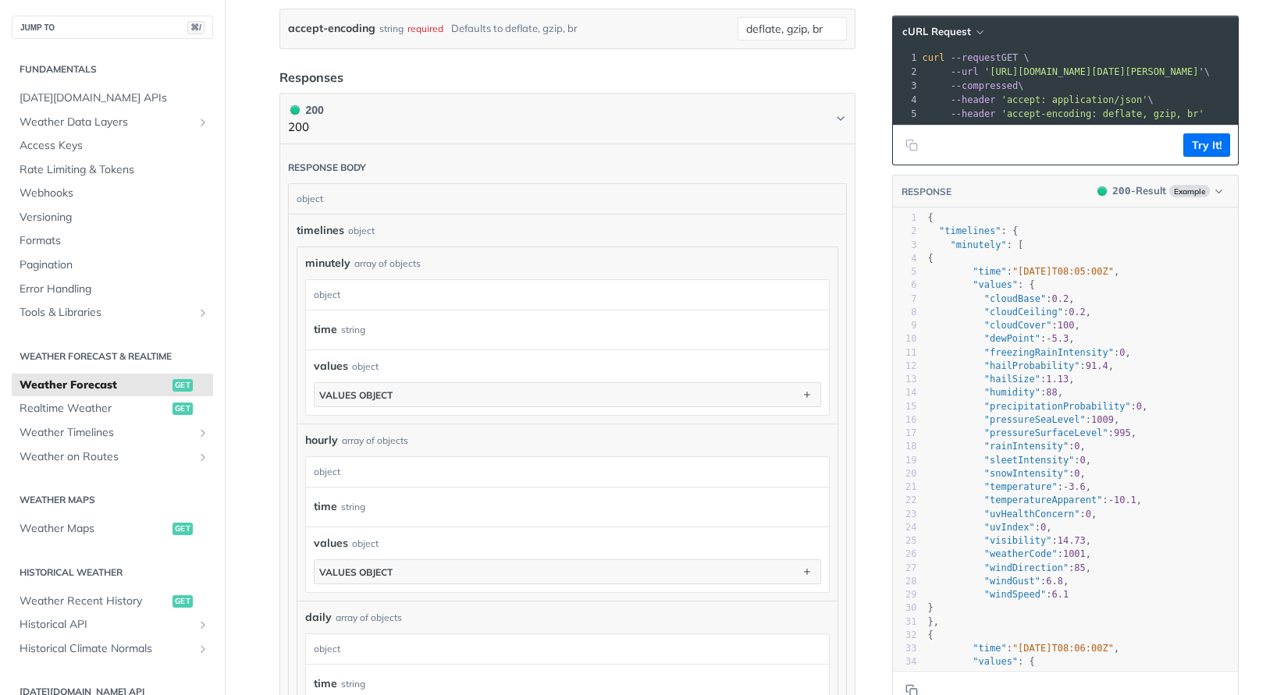
scroll to position [829, 0]
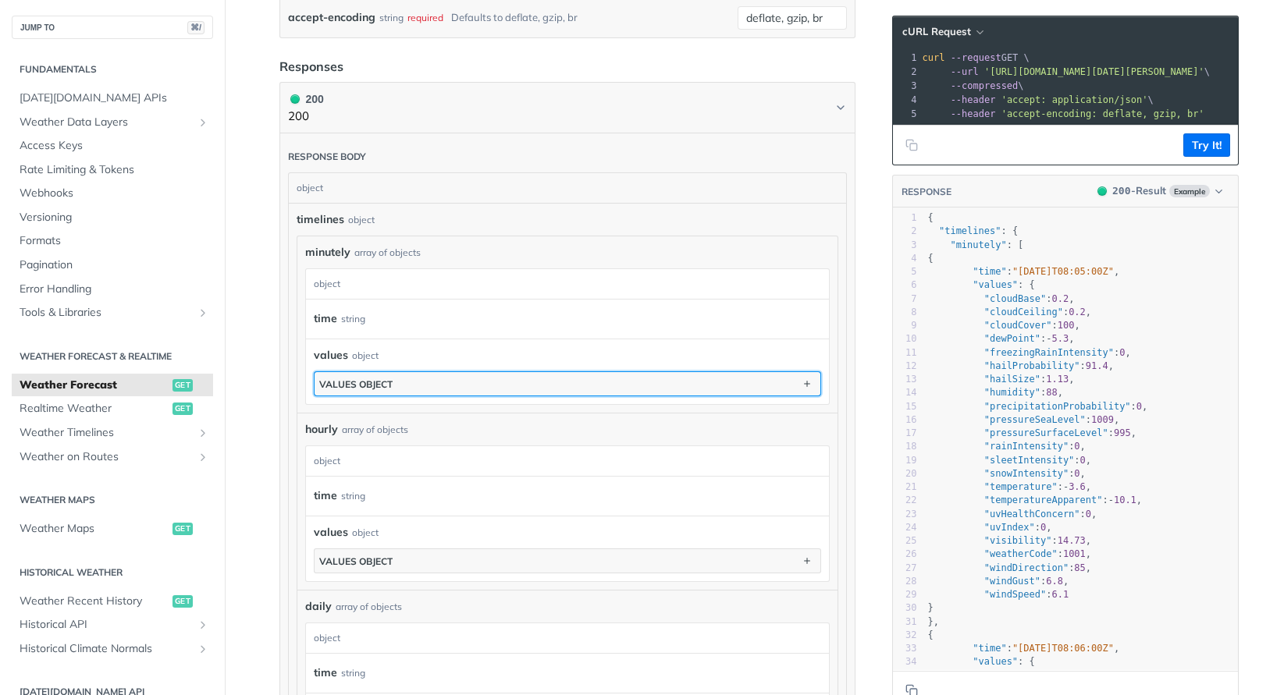
click at [389, 382] on div "values object" at bounding box center [355, 385] width 73 height 12
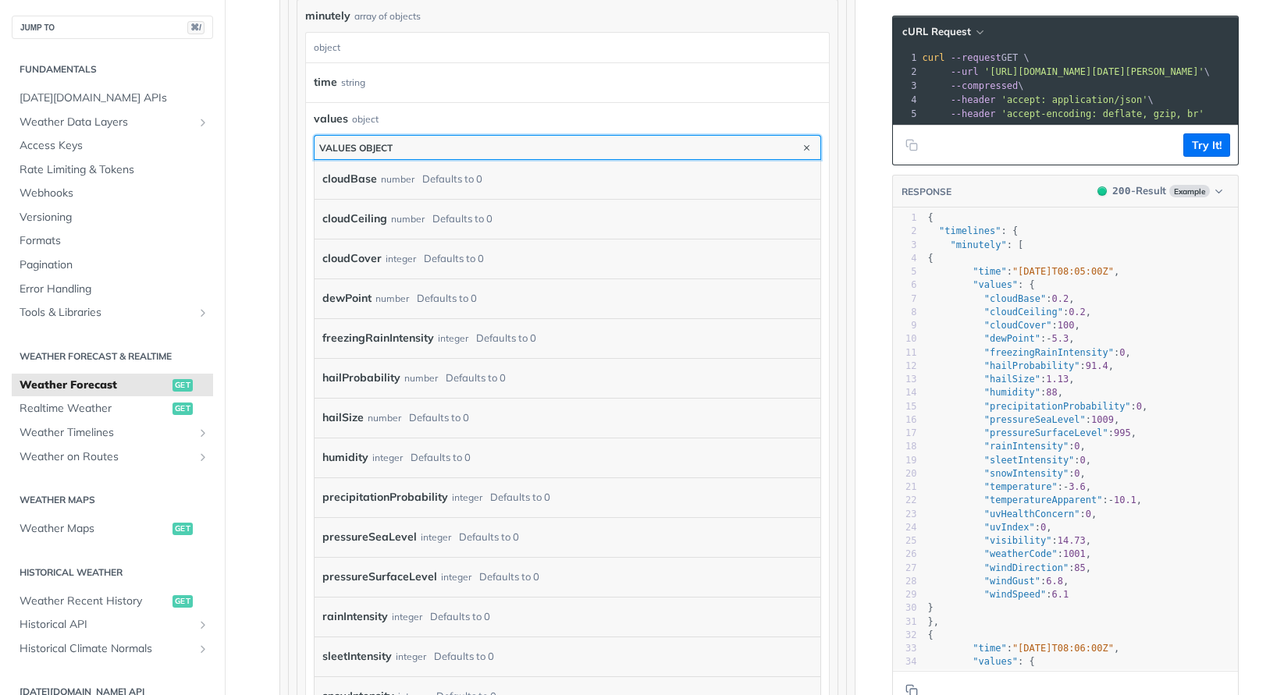
scroll to position [1064, 0]
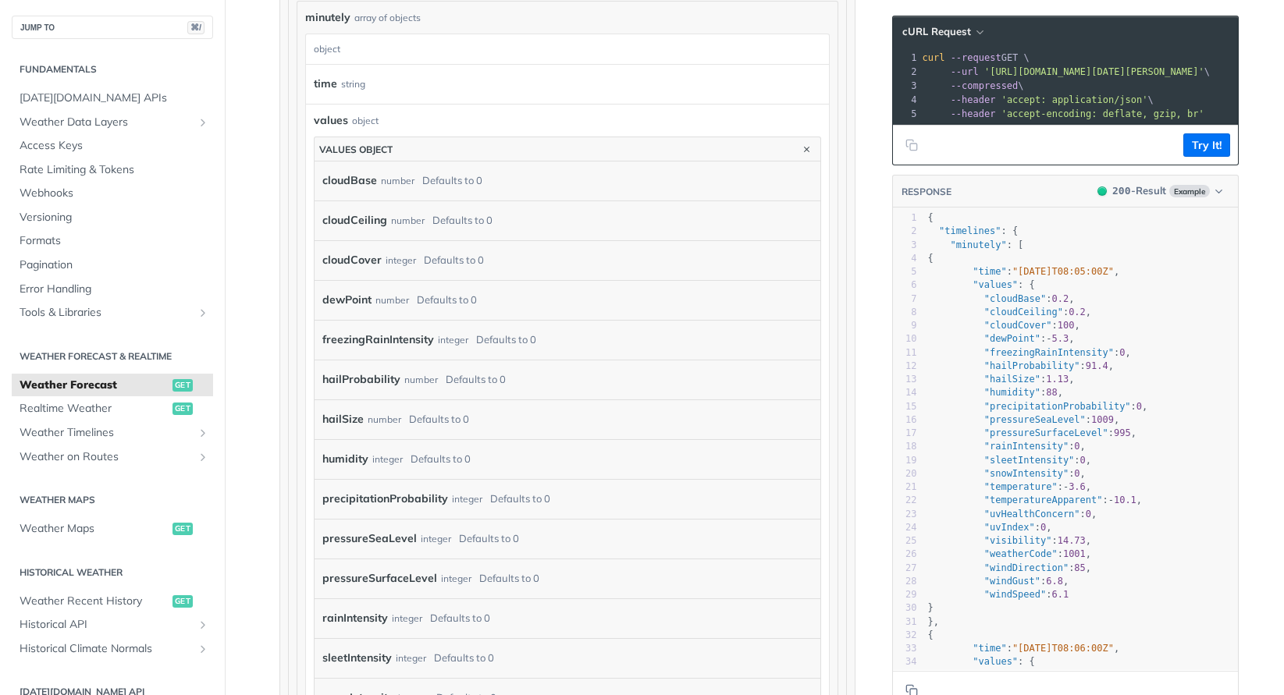
click at [263, 236] on article "Weather Forecast get https://api.tomorrow.io/v4 /weather/forecast Recent Reques…" at bounding box center [567, 480] width 624 height 2920
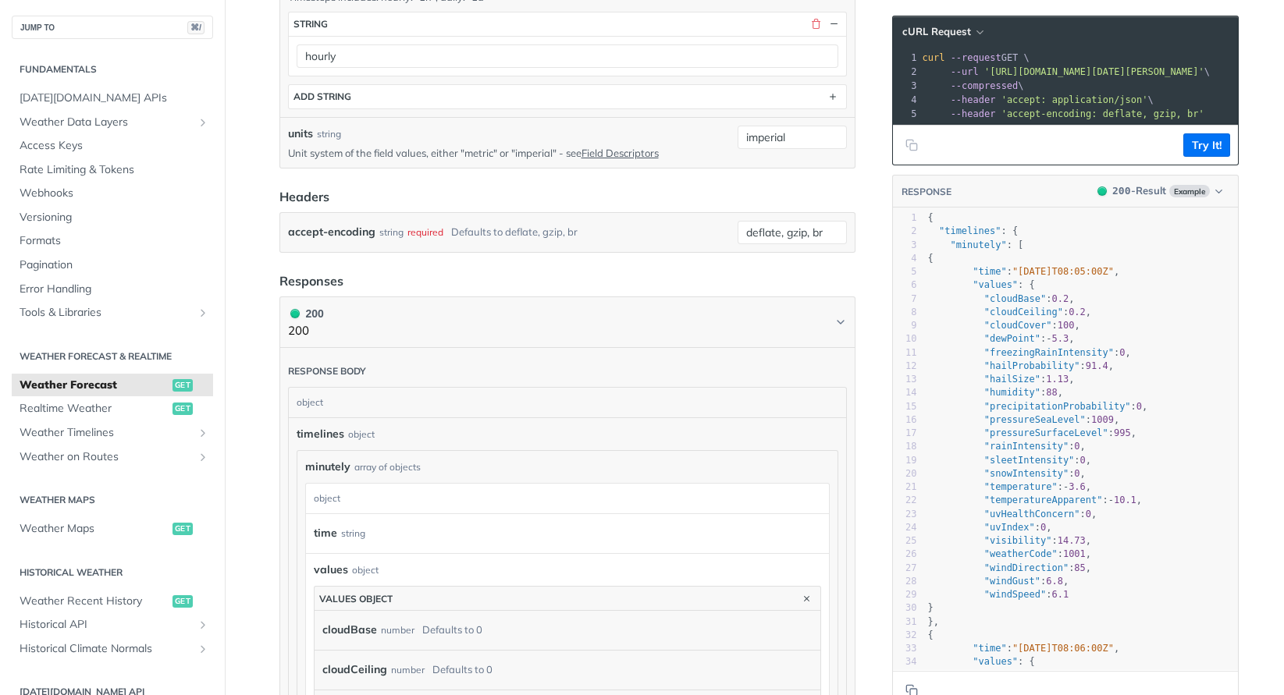
scroll to position [0, 0]
